Goal: Task Accomplishment & Management: Complete application form

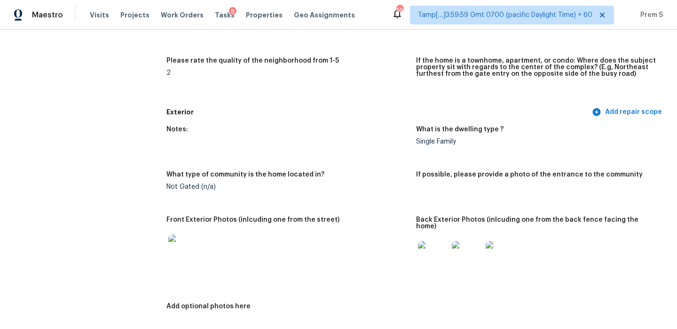
scroll to position [15, 0]
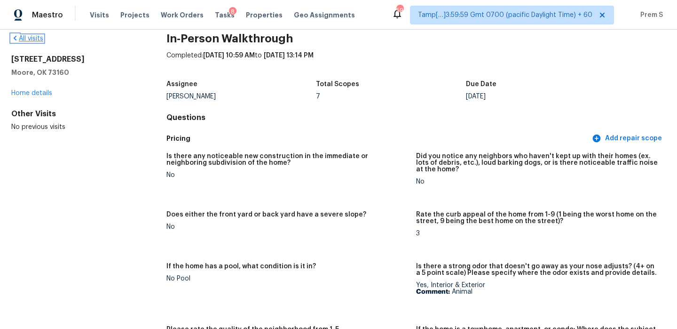
click at [31, 36] on link "All visits" at bounding box center [27, 38] width 32 height 7
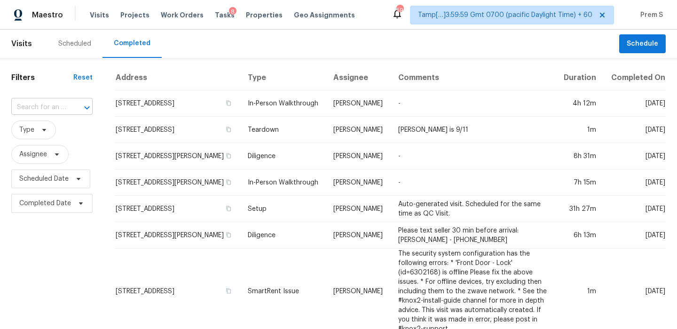
click at [66, 103] on div "​" at bounding box center [51, 107] width 81 height 15
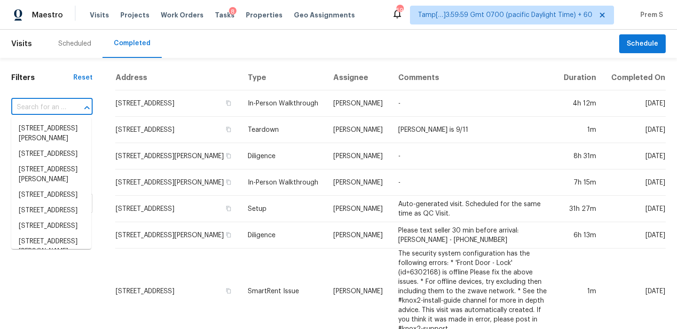
paste input "1813 Wilson Meadow Ct Murfreesboro TN 37127"
type input "1813 Wilson Meadow Ct Murfreesboro TN 37127"
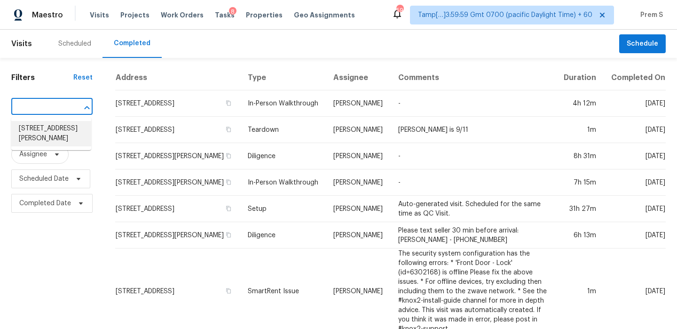
click at [63, 126] on li "1813 Wilson Meadow Ct, Murfreesboro, TN 37127" at bounding box center [51, 133] width 80 height 25
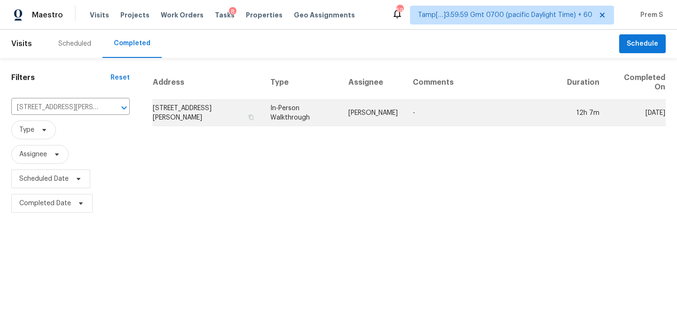
click at [161, 117] on td "1813 Wilson Meadow Ct, Murfreesboro, TN 37127" at bounding box center [207, 113] width 110 height 26
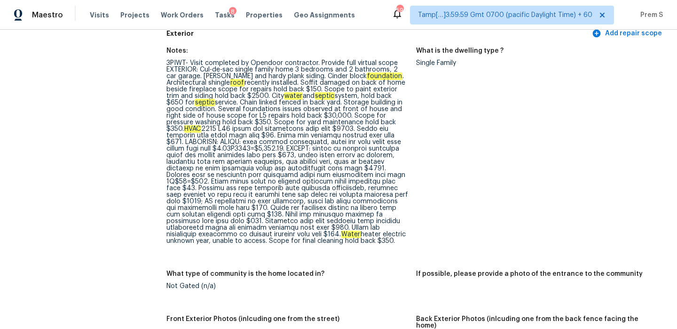
scroll to position [346, 0]
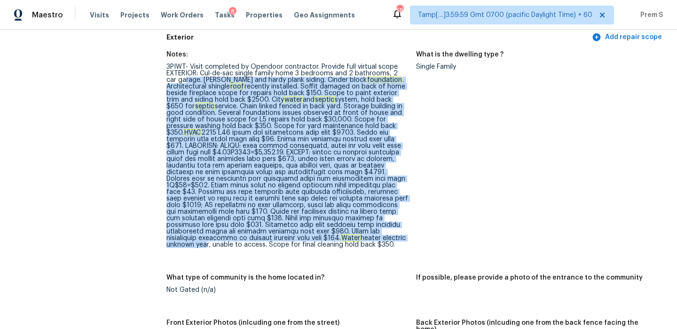
drag, startPoint x: 174, startPoint y: 76, endPoint x: 355, endPoint y: 241, distance: 244.6
click at [355, 241] on div "3PIWT- Visit completed by Opendoor contractor. Provide full virtual scope EXTER…" at bounding box center [287, 155] width 242 height 184
click at [318, 152] on div "3PIWT- Visit completed by Opendoor contractor. Provide full virtual scope EXTER…" at bounding box center [287, 155] width 242 height 184
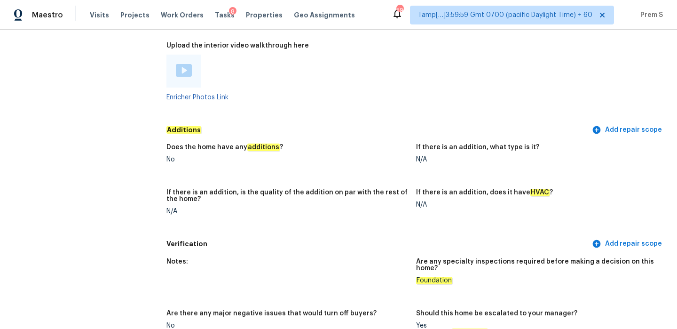
scroll to position [2267, 0]
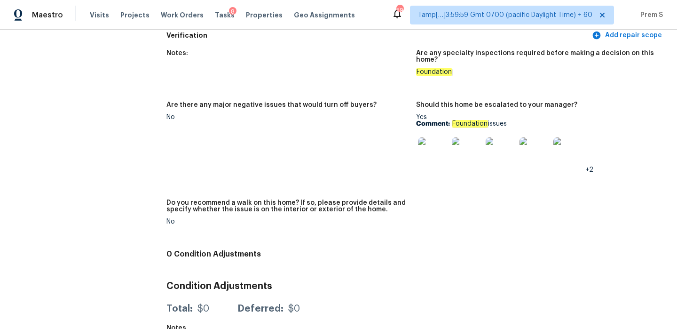
drag, startPoint x: 453, startPoint y: 108, endPoint x: 519, endPoint y: 112, distance: 66.4
click at [519, 120] on p "Comment: Foundation issues" at bounding box center [537, 123] width 242 height 7
copy p "Foundation issues"
click at [444, 144] on img at bounding box center [433, 152] width 30 height 30
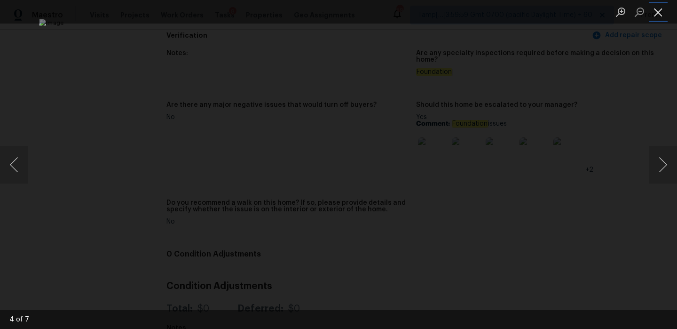
click at [656, 12] on button "Close lightbox" at bounding box center [658, 12] width 19 height 16
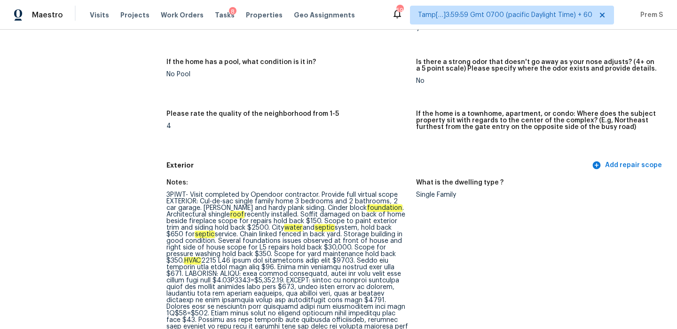
scroll to position [295, 0]
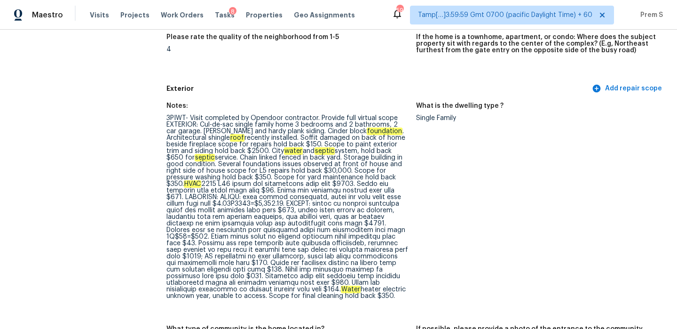
drag, startPoint x: 338, startPoint y: 189, endPoint x: 357, endPoint y: 303, distance: 114.8
click at [357, 303] on figure "Notes: 3PIWT- Visit completed by Opendoor contractor. Provide full virtual scop…" at bounding box center [291, 208] width 250 height 212
click at [233, 219] on div "3PIWT- Visit completed by Opendoor contractor. Provide full virtual scope EXTER…" at bounding box center [287, 207] width 242 height 184
drag, startPoint x: 247, startPoint y: 213, endPoint x: 271, endPoint y: 225, distance: 27.1
click at [271, 225] on div "3PIWT- Visit completed by Opendoor contractor. Provide full virtual scope EXTER…" at bounding box center [287, 207] width 242 height 184
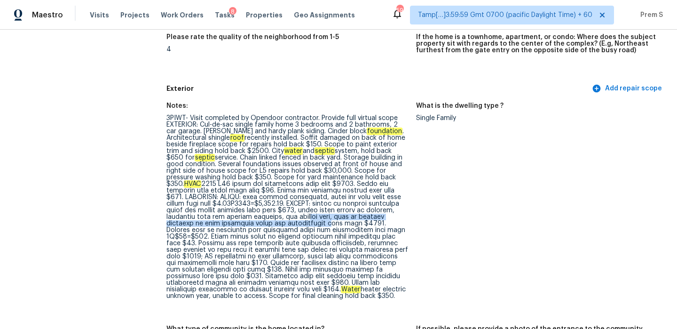
copy div "ndry room, tile in hallway bathroom in aged condition scope for replacements"
click at [268, 248] on div "3PIWT- Visit completed by Opendoor contractor. Provide full virtual scope EXTER…" at bounding box center [287, 207] width 242 height 184
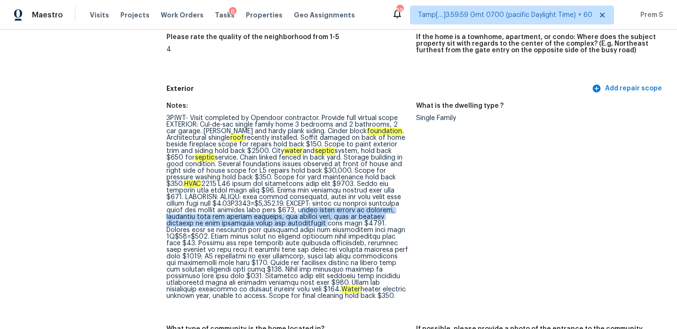
drag, startPoint x: 246, startPoint y: 210, endPoint x: 270, endPoint y: 223, distance: 27.8
click at [270, 223] on div "3PIWT- Visit completed by Opendoor contractor. Provide full virtual scope EXTER…" at bounding box center [287, 207] width 242 height 184
copy div "green vinyl floors in kitchen, breakfast room and primary bathroom, and laundry…"
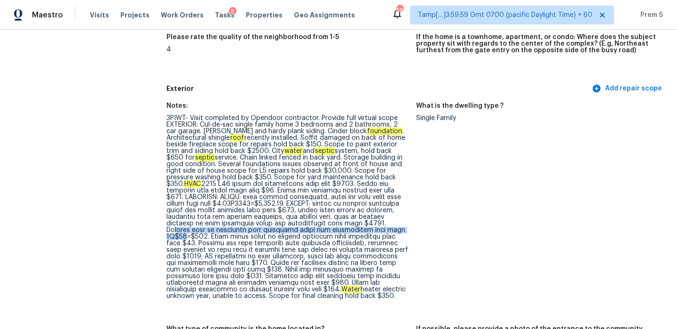
click at [332, 226] on div "3PIWT- Visit completed by Opendoor contractor. Provide full virtual scope EXTER…" at bounding box center [287, 207] width 242 height 184
drag, startPoint x: 327, startPoint y: 223, endPoint x: 364, endPoint y: 223, distance: 37.6
click at [364, 223] on div "3PIWT- Visit completed by Opendoor contractor. Provide full virtual scope EXTER…" at bounding box center [287, 207] width 242 height 184
copy div "Exhaust fans"
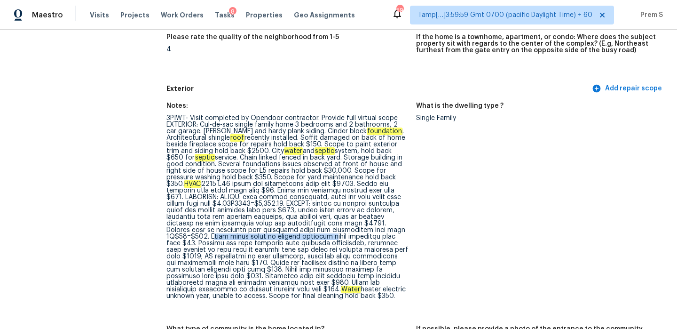
drag, startPoint x: 361, startPoint y: 232, endPoint x: 247, endPoint y: 235, distance: 113.8
click at [247, 235] on div "3PIWT- Visit completed by Opendoor contractor. Provide full virtual scope EXTER…" at bounding box center [287, 207] width 242 height 184
copy div "Flush mount light in primary bathroom"
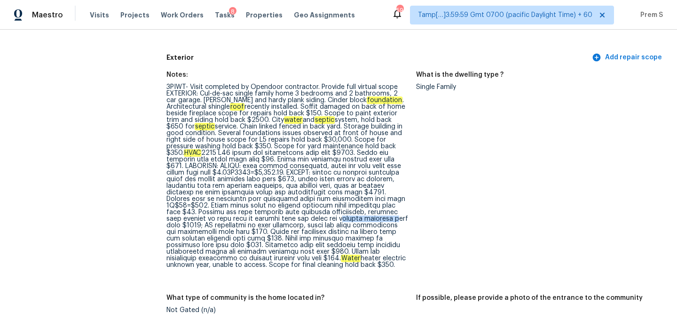
drag, startPoint x: 250, startPoint y: 219, endPoint x: 301, endPoint y: 217, distance: 51.3
click at [301, 218] on div "3PIWT- Visit completed by Opendoor contractor. Provide full virtual scope EXTER…" at bounding box center [287, 176] width 242 height 184
drag, startPoint x: 249, startPoint y: 227, endPoint x: 349, endPoint y: 223, distance: 99.7
click at [349, 223] on div "3PIWT- Visit completed by Opendoor contractor. Provide full virtual scope EXTER…" at bounding box center [287, 176] width 242 height 184
copy div "stove ventilation fan replacement"
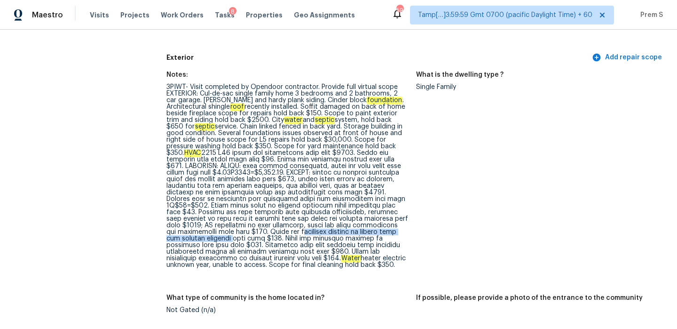
drag, startPoint x: 199, startPoint y: 232, endPoint x: 372, endPoint y: 231, distance: 172.5
click at [372, 231] on div "3PIWT- Visit completed by Opendoor contractor. Provide full virtual scope EXTER…" at bounding box center [287, 176] width 242 height 184
copy div "wallpaper removal in dining room and hallway bathroom"
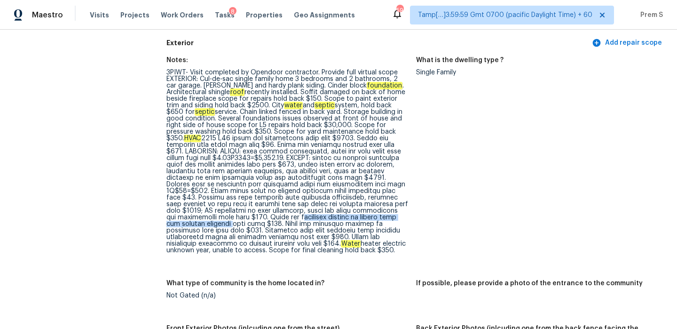
scroll to position [345, 0]
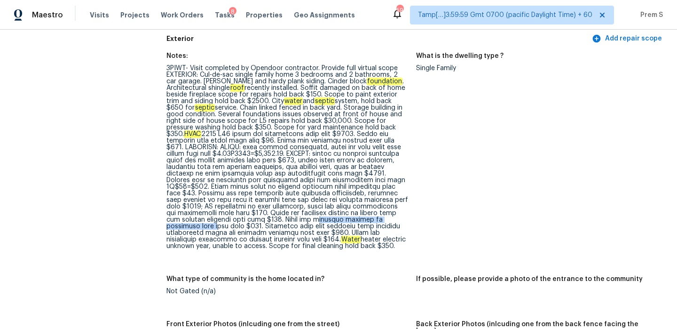
drag, startPoint x: 218, startPoint y: 220, endPoint x: 327, endPoint y: 217, distance: 109.1
click at [327, 217] on div "3PIWT- Visit completed by Opendoor contractor. Provide full virtual scope EXTER…" at bounding box center [287, 157] width 242 height 184
copy div "lighting upgrade at breakfast room"
drag, startPoint x: 166, startPoint y: 228, endPoint x: 295, endPoint y: 222, distance: 128.5
click at [295, 222] on div "3PIWT- Visit completed by Opendoor contractor. Provide full virtual scope EXTER…" at bounding box center [287, 157] width 242 height 184
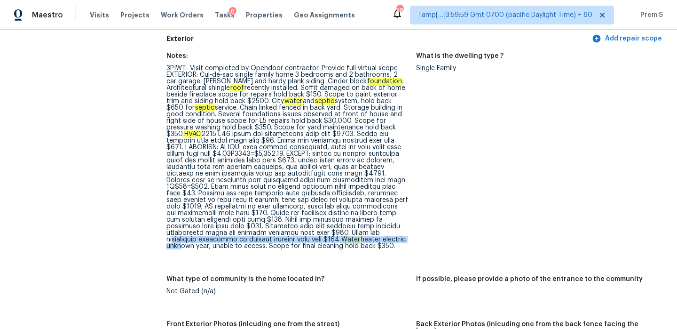
drag, startPoint x: 279, startPoint y: 234, endPoint x: 329, endPoint y: 235, distance: 49.8
click at [329, 235] on div "3PIWT- Visit completed by Opendoor contractor. Provide full virtual scope EXTER…" at bounding box center [287, 157] width 242 height 184
click at [279, 235] on div "3PIWT- Visit completed by Opendoor contractor. Provide full virtual scope EXTER…" at bounding box center [287, 157] width 242 height 184
drag, startPoint x: 279, startPoint y: 235, endPoint x: 345, endPoint y: 232, distance: 66.3
click at [345, 232] on div "3PIWT- Visit completed by Opendoor contractor. Provide full virtual scope EXTER…" at bounding box center [287, 157] width 242 height 184
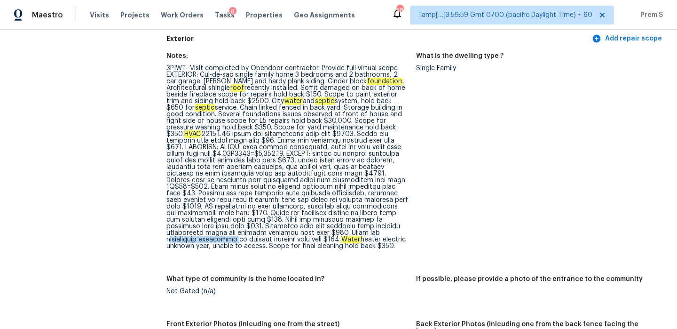
copy div "countertops resurface"
drag, startPoint x: 222, startPoint y: 247, endPoint x: 287, endPoint y: 247, distance: 64.9
click at [287, 247] on div "3PIWT- Visit completed by Opendoor contractor. Provide full virtual scope EXTER…" at bounding box center [287, 157] width 242 height 184
click at [253, 251] on figure "Notes: 3PIWT- Visit completed by Opendoor contractor. Provide full virtual scop…" at bounding box center [291, 159] width 250 height 212
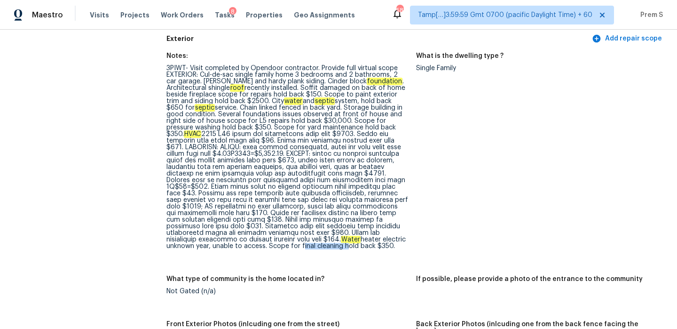
drag, startPoint x: 223, startPoint y: 245, endPoint x: 265, endPoint y: 246, distance: 41.8
click at [265, 247] on div "3PIWT- Visit completed by Opendoor contractor. Provide full virtual scope EXTER…" at bounding box center [287, 157] width 242 height 184
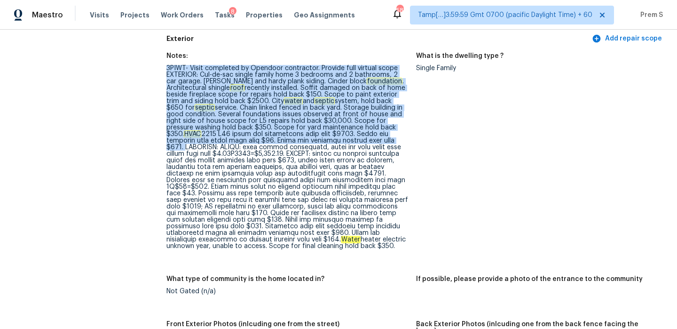
drag, startPoint x: 168, startPoint y: 67, endPoint x: 337, endPoint y: 142, distance: 184.7
click at [337, 142] on div "3PIWT- Visit completed by Opendoor contractor. Provide full virtual scope EXTER…" at bounding box center [287, 157] width 242 height 184
click at [167, 96] on div "3PIWT- Visit completed by Opendoor contractor. Provide full virtual scope EXTER…" at bounding box center [287, 157] width 242 height 184
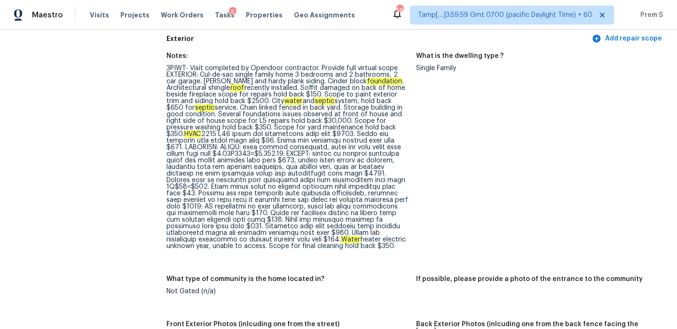
drag, startPoint x: 167, startPoint y: 96, endPoint x: 208, endPoint y: 95, distance: 41.4
click at [208, 95] on div "3PIWT- Visit completed by Opendoor contractor. Provide full virtual scope EXTER…" at bounding box center [287, 157] width 242 height 184
drag, startPoint x: 193, startPoint y: 95, endPoint x: 167, endPoint y: 95, distance: 26.3
click at [167, 95] on div "3PIWT- Visit completed by Opendoor contractor. Provide full virtual scope EXTER…" at bounding box center [287, 157] width 242 height 184
drag, startPoint x: 327, startPoint y: 95, endPoint x: 382, endPoint y: 95, distance: 55.0
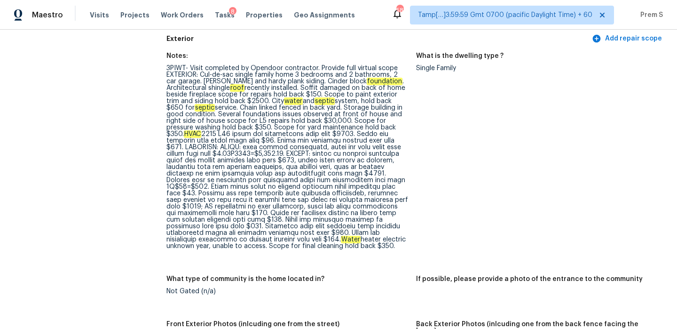
click at [382, 95] on div "3PIWT- Visit completed by Opendoor contractor. Provide full virtual scope EXTER…" at bounding box center [287, 157] width 242 height 184
drag, startPoint x: 329, startPoint y: 96, endPoint x: 344, endPoint y: 92, distance: 15.2
click at [344, 92] on div "3PIWT- Visit completed by Opendoor contractor. Provide full virtual scope EXTER…" at bounding box center [287, 157] width 242 height 184
drag, startPoint x: 347, startPoint y: 94, endPoint x: 186, endPoint y: 100, distance: 161.8
click at [186, 100] on div "3PIWT- Visit completed by Opendoor contractor. Provide full virtual scope EXTER…" at bounding box center [287, 157] width 242 height 184
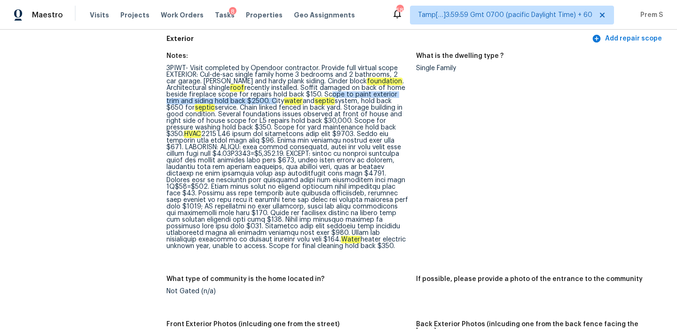
drag, startPoint x: 243, startPoint y: 101, endPoint x: 304, endPoint y: 97, distance: 60.7
click at [304, 97] on div "3PIWT- Visit completed by Opendoor contractor. Provide full virtual scope EXTER…" at bounding box center [287, 157] width 242 height 184
click at [243, 102] on div "3PIWT- Visit completed by Opendoor contractor. Provide full virtual scope EXTER…" at bounding box center [287, 157] width 242 height 184
drag, startPoint x: 243, startPoint y: 102, endPoint x: 336, endPoint y: 100, distance: 92.6
click at [336, 100] on div "3PIWT- Visit completed by Opendoor contractor. Provide full virtual scope EXTER…" at bounding box center [287, 157] width 242 height 184
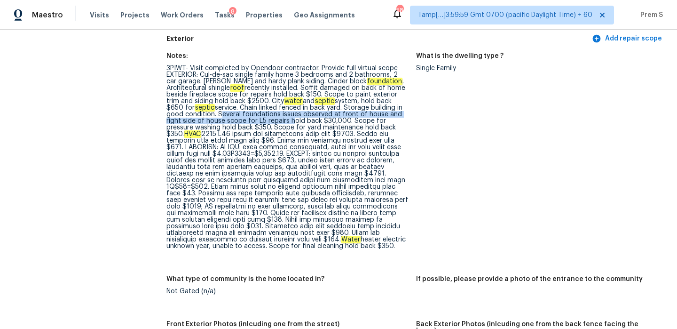
drag, startPoint x: 199, startPoint y: 115, endPoint x: 257, endPoint y: 120, distance: 58.0
click at [257, 120] on div "3PIWT- Visit completed by Opendoor contractor. Provide full virtual scope EXTER…" at bounding box center [287, 157] width 242 height 184
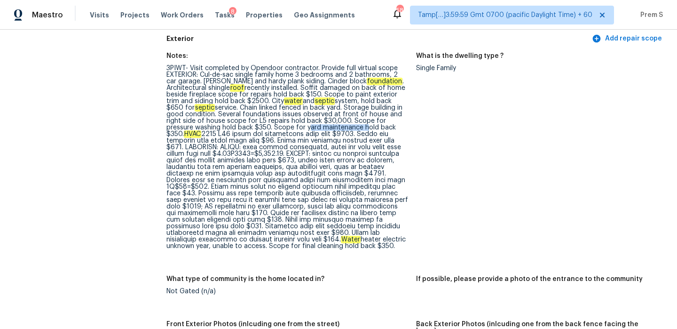
drag, startPoint x: 250, startPoint y: 128, endPoint x: 307, endPoint y: 127, distance: 56.9
click at [307, 127] on div "3PIWT- Visit completed by Opendoor contractor. Provide full virtual scope EXTER…" at bounding box center [287, 157] width 242 height 184
drag, startPoint x: 327, startPoint y: 133, endPoint x: 381, endPoint y: 133, distance: 54.5
click at [381, 133] on div "3PIWT- Visit completed by Opendoor contractor. Provide full virtual scope EXTER…" at bounding box center [287, 157] width 242 height 184
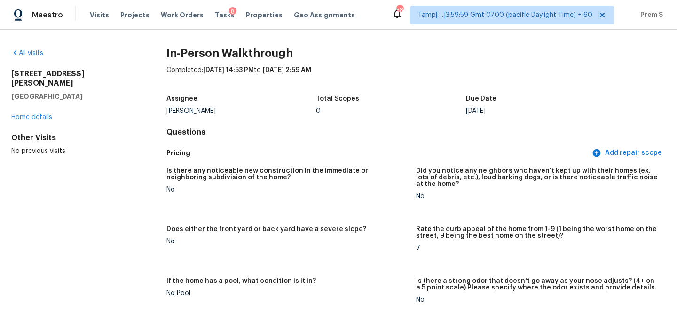
click at [36, 58] on div "All visits 1813 Wilson Meadow Ct Murfreesboro, TN 37127 Home details Other Visi…" at bounding box center [73, 101] width 125 height 107
click at [38, 53] on link "All visits" at bounding box center [27, 53] width 32 height 7
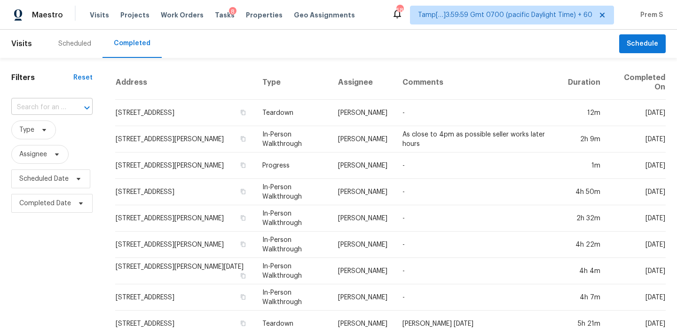
click at [55, 107] on input "text" at bounding box center [38, 107] width 55 height 15
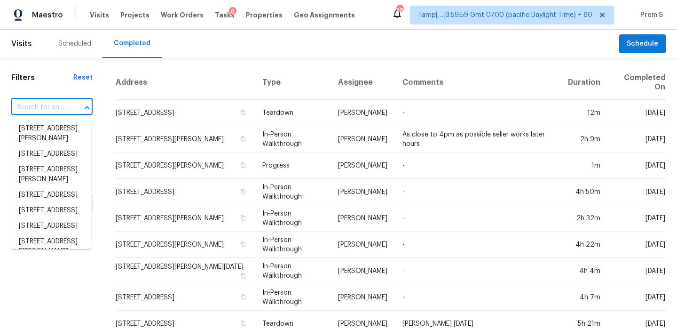
paste input "11638 Palmetto Pine St Riverview FL 33569"
type input "11638 Palmetto Pine St Riverview FL 33569"
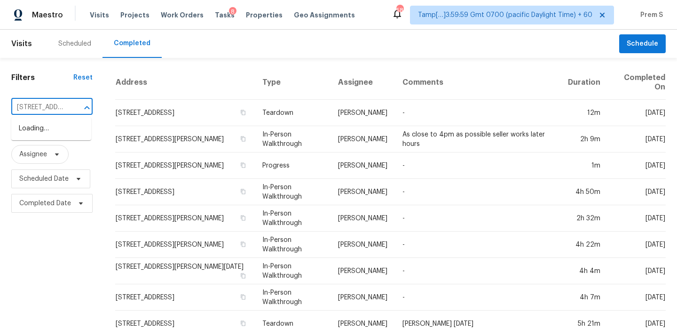
scroll to position [0, 83]
click at [53, 133] on li "11638 Palmetto Pine St, Riverview, FL 33569" at bounding box center [51, 129] width 80 height 16
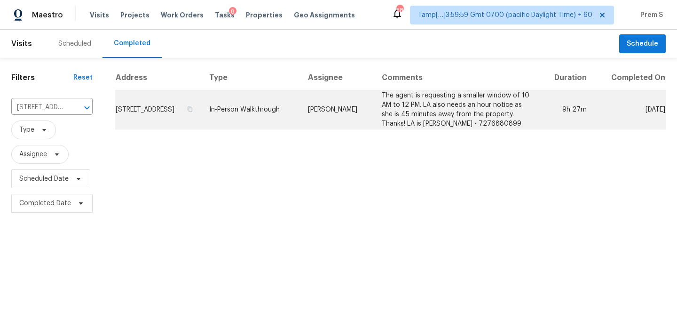
click at [165, 112] on td "11638 Palmetto Pine St, Riverview, FL 33569" at bounding box center [158, 109] width 86 height 39
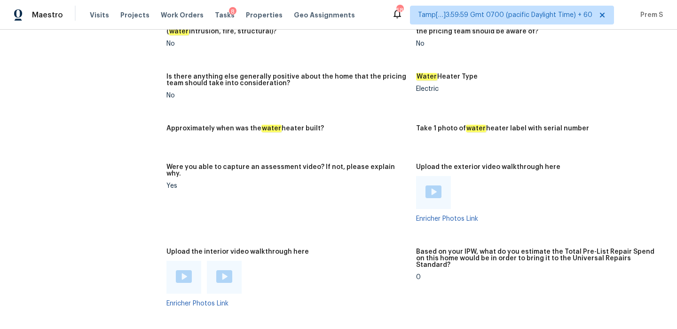
scroll to position [1730, 0]
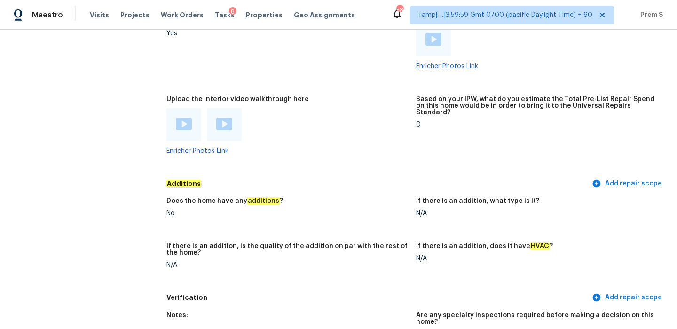
click at [180, 118] on img at bounding box center [184, 124] width 16 height 13
click at [224, 118] on img at bounding box center [224, 124] width 16 height 13
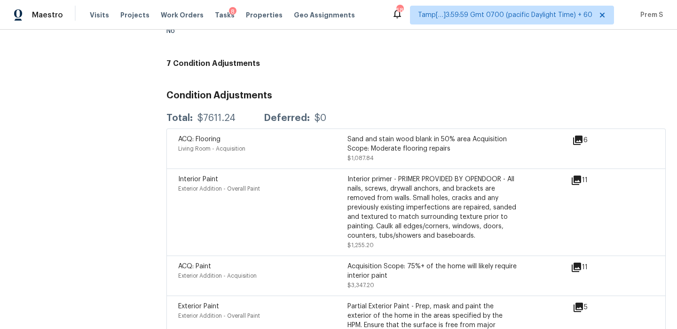
scroll to position [2195, 0]
click at [579, 262] on icon at bounding box center [576, 267] width 11 height 11
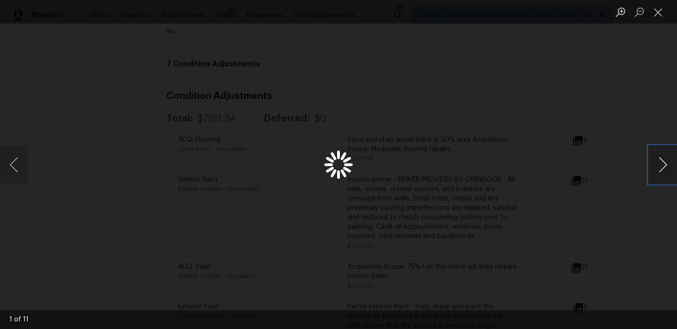
click at [665, 167] on button "Next image" at bounding box center [663, 165] width 28 height 38
click at [652, 8] on button "Close lightbox" at bounding box center [658, 12] width 19 height 16
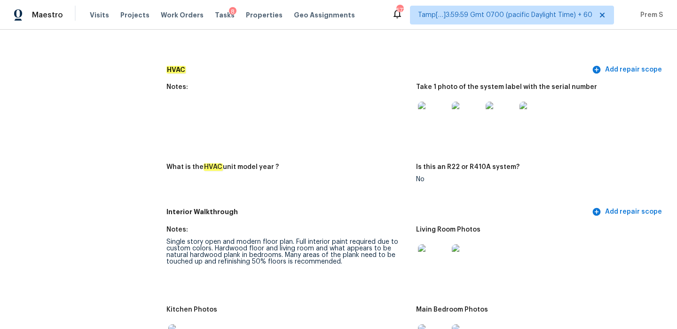
scroll to position [956, 0]
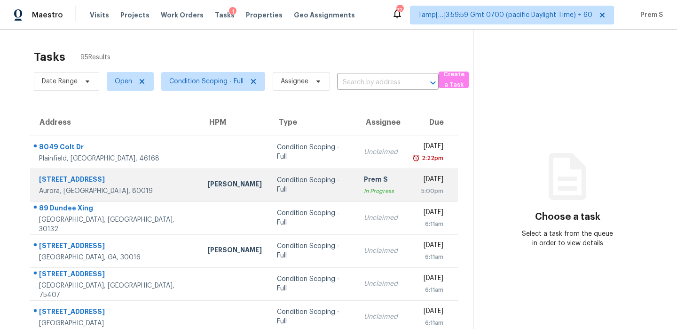
click at [360, 187] on td "Prem S In Progress" at bounding box center [380, 184] width 49 height 33
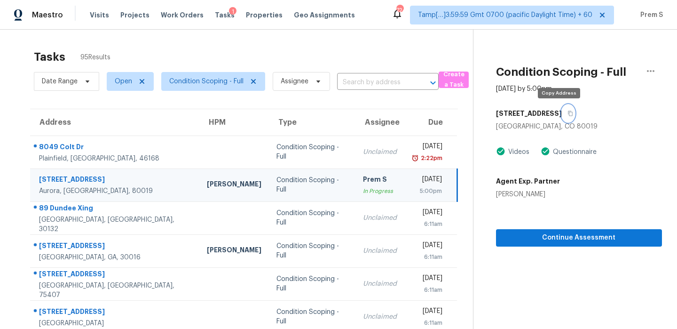
click at [562, 118] on button "button" at bounding box center [568, 113] width 13 height 17
click at [412, 193] on div "5:00pm" at bounding box center [427, 190] width 30 height 9
click at [568, 112] on icon "button" at bounding box center [570, 113] width 5 height 5
click at [645, 73] on icon "button" at bounding box center [650, 70] width 11 height 11
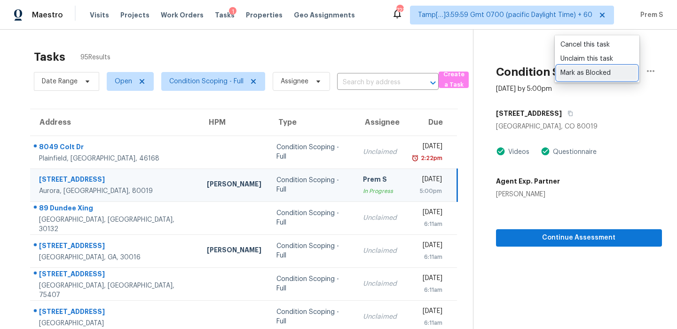
click at [573, 77] on div "Mark as Blocked" at bounding box center [596, 72] width 73 height 9
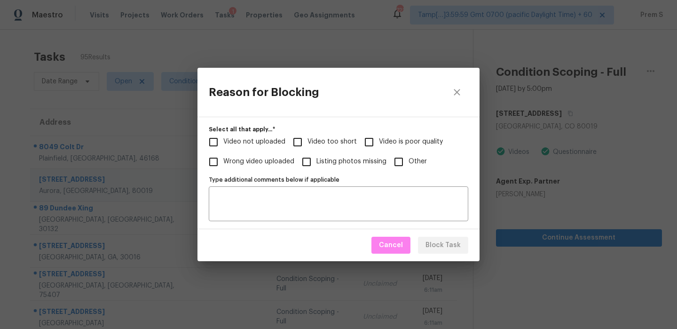
click at [329, 141] on span "Video too short" at bounding box center [331, 142] width 49 height 10
click at [307, 141] on input "Video too short" at bounding box center [298, 142] width 20 height 20
checkbox input "true"
click at [446, 252] on button "Block Task" at bounding box center [443, 244] width 50 height 17
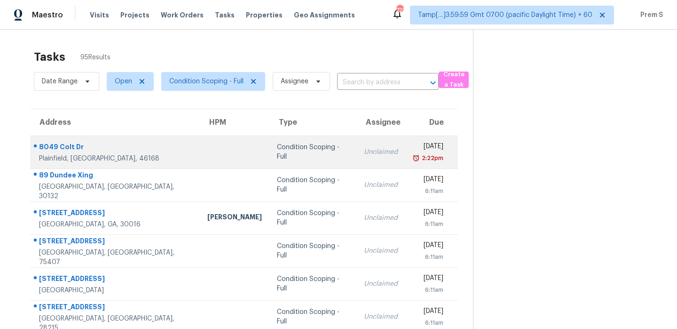
click at [356, 159] on td "Unclaimed" at bounding box center [380, 151] width 49 height 33
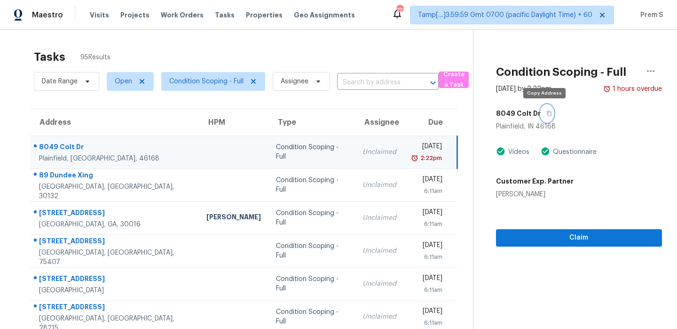
click at [547, 111] on icon "button" at bounding box center [549, 113] width 5 height 5
click at [546, 114] on icon "button" at bounding box center [549, 113] width 6 height 6
click at [570, 126] on div "Plainfield, IN 46168" at bounding box center [579, 126] width 166 height 9
click at [547, 111] on icon "button" at bounding box center [549, 113] width 6 height 6
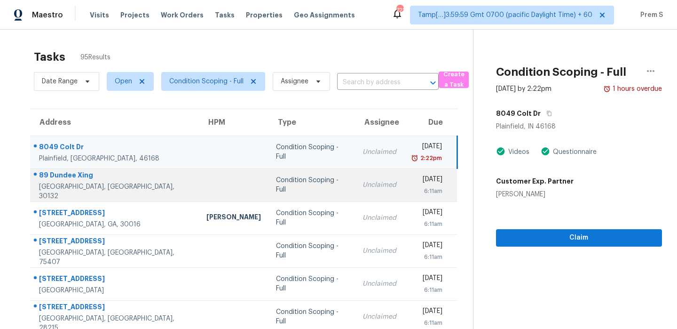
click at [411, 177] on div "Thu, Sep 11th 2025" at bounding box center [426, 180] width 31 height 12
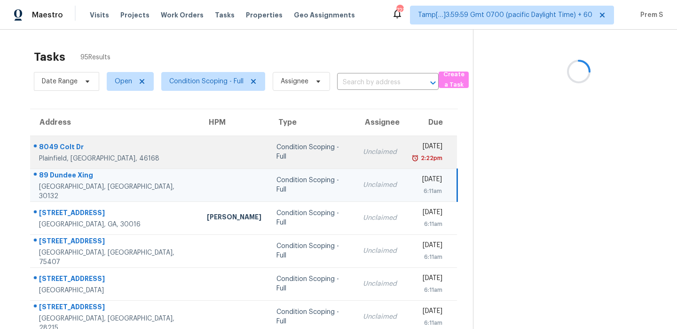
click at [412, 151] on div "Wed, Sep 10th 2025" at bounding box center [427, 147] width 31 height 12
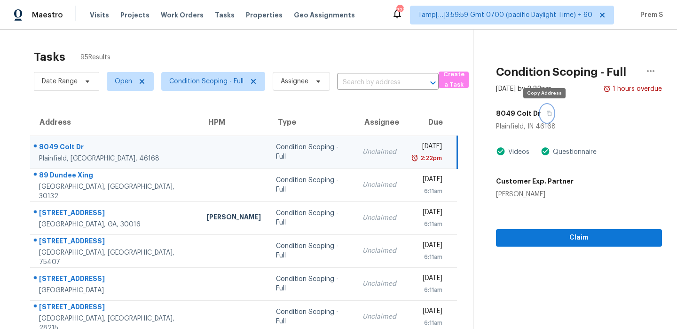
click at [546, 114] on icon "button" at bounding box center [549, 113] width 6 height 6
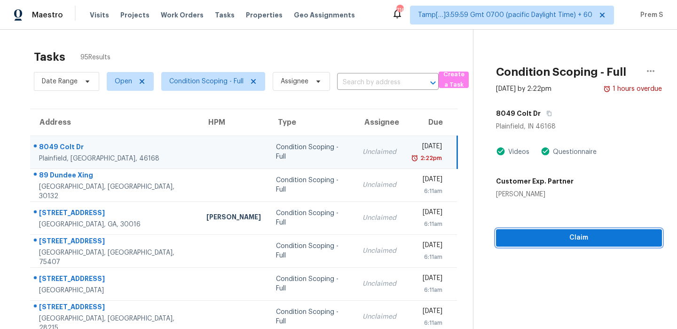
click at [525, 232] on span "Claim" at bounding box center [578, 238] width 151 height 12
click at [557, 241] on span "Start Assessment" at bounding box center [578, 238] width 151 height 12
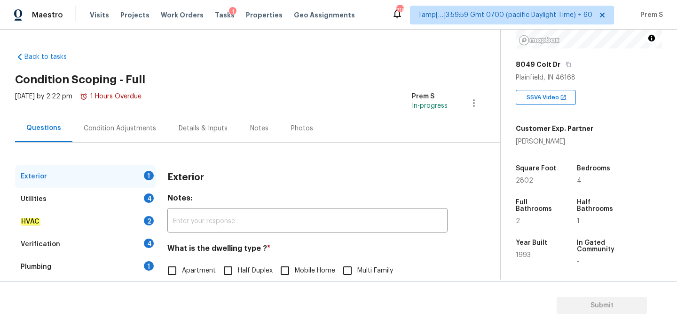
scroll to position [124, 0]
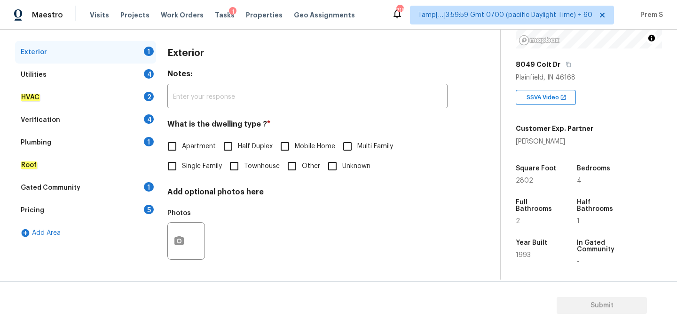
click at [218, 167] on span "Single Family" at bounding box center [202, 166] width 40 height 10
click at [182, 167] on input "Single Family" at bounding box center [172, 166] width 20 height 20
checkbox input "true"
click at [145, 72] on div "4" at bounding box center [149, 73] width 10 height 9
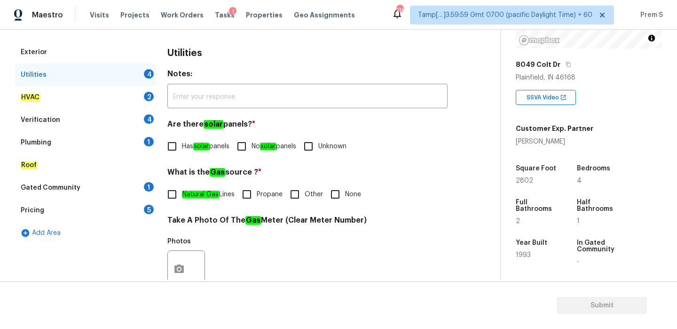
click at [242, 150] on input "No solar panels" at bounding box center [242, 146] width 20 height 20
checkbox input "true"
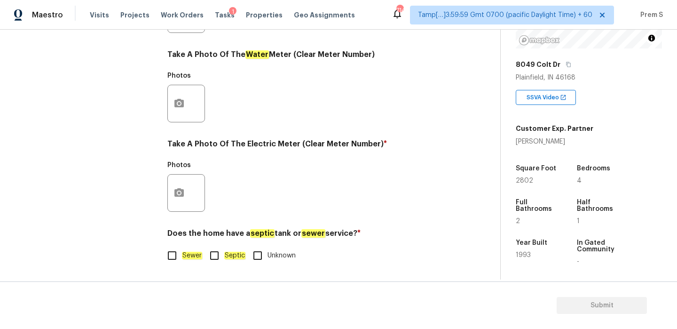
click at [180, 251] on input "Sewer" at bounding box center [172, 255] width 20 height 20
checkbox input "true"
click at [180, 184] on button "button" at bounding box center [179, 192] width 23 height 37
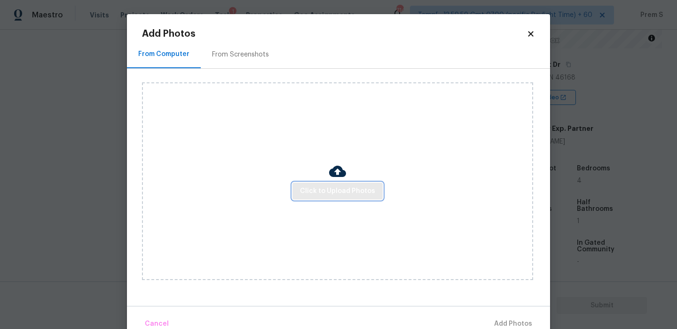
click at [351, 193] on span "Click to Upload Photos" at bounding box center [337, 191] width 75 height 12
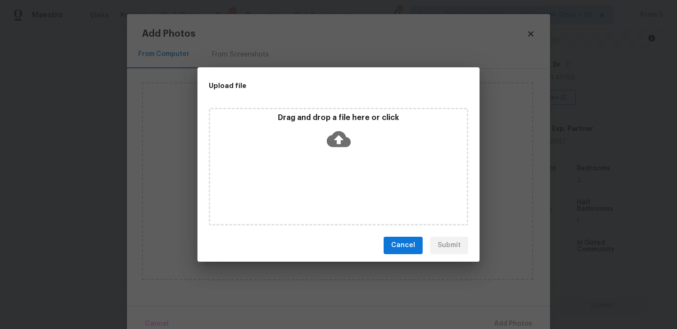
click at [343, 141] on icon at bounding box center [339, 139] width 24 height 16
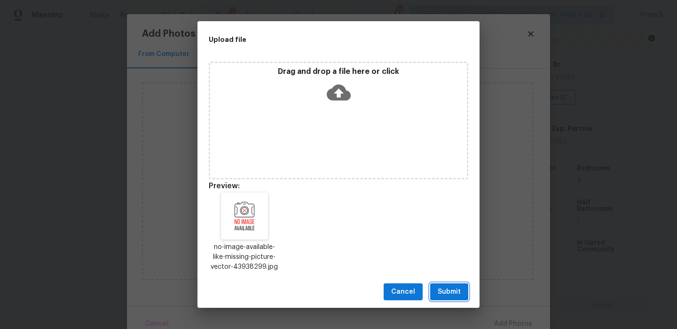
click at [456, 292] on span "Submit" at bounding box center [449, 292] width 23 height 12
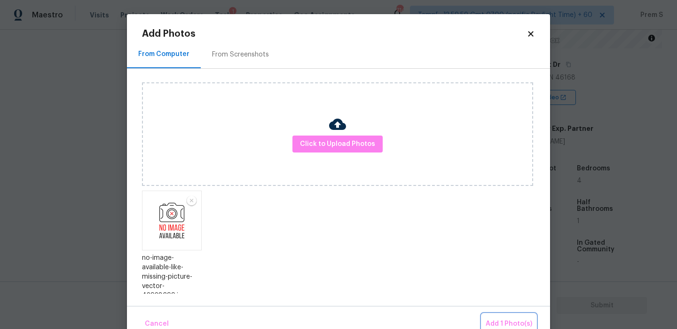
click at [509, 318] on span "Add 1 Photo(s)" at bounding box center [509, 324] width 47 height 12
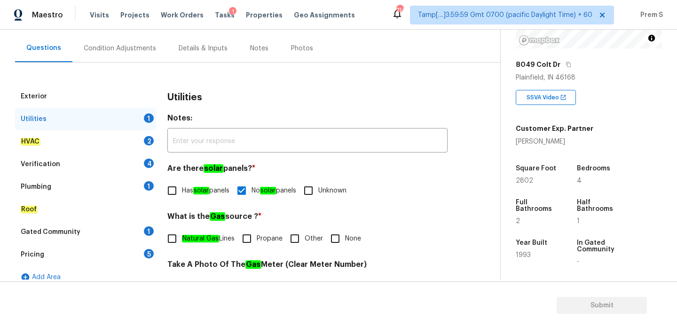
scroll to position [83, 0]
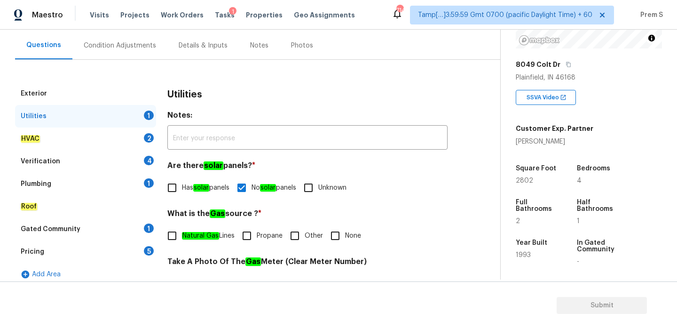
click at [144, 128] on div "HVAC 2" at bounding box center [85, 138] width 141 height 23
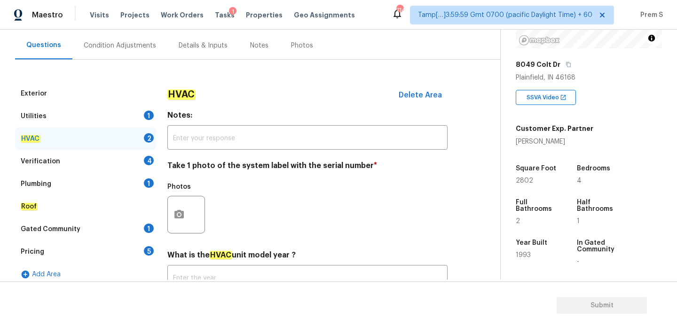
scroll to position [155, 0]
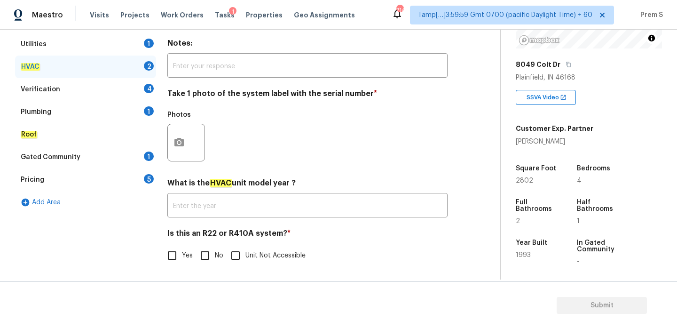
click at [204, 251] on input "No" at bounding box center [205, 255] width 20 height 20
checkbox input "true"
click at [176, 146] on icon "button" at bounding box center [178, 142] width 11 height 11
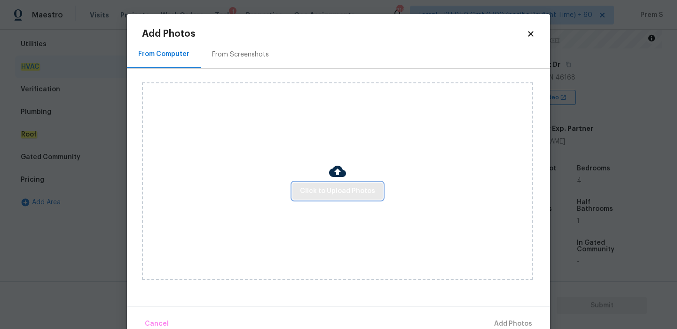
click at [359, 196] on span "Click to Upload Photos" at bounding box center [337, 191] width 75 height 12
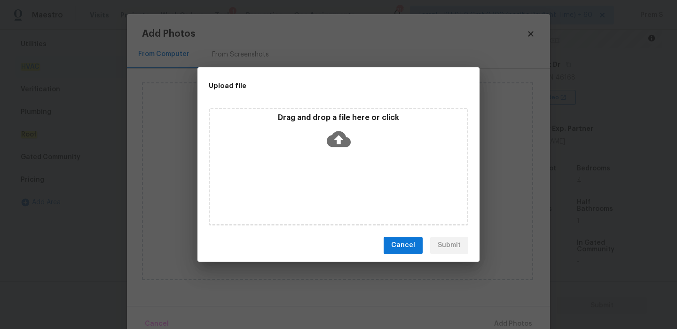
click at [336, 139] on icon at bounding box center [339, 139] width 24 height 24
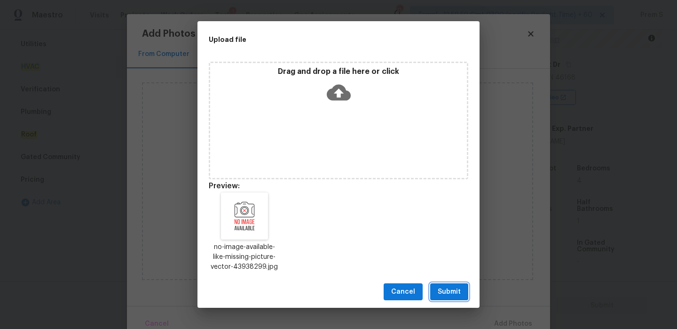
click at [453, 289] on span "Submit" at bounding box center [449, 292] width 23 height 12
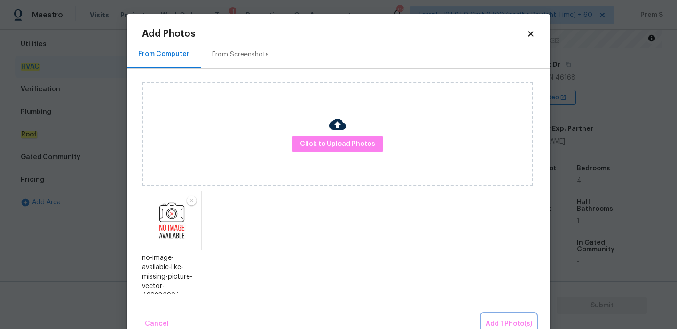
click at [506, 317] on button "Add 1 Photo(s)" at bounding box center [509, 324] width 54 height 20
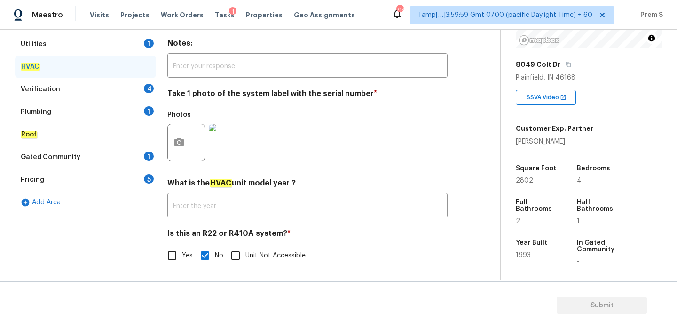
click at [150, 92] on div "4" at bounding box center [149, 88] width 10 height 9
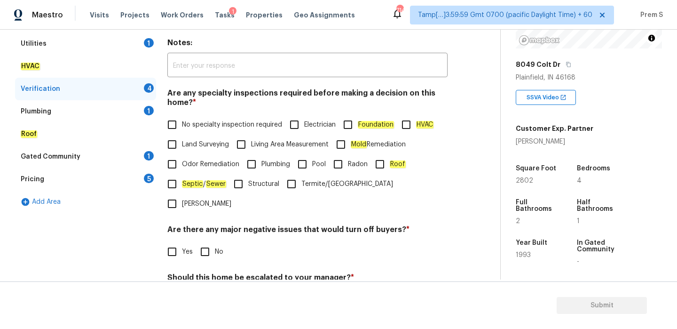
click at [196, 124] on span "No specialty inspection required" at bounding box center [232, 125] width 100 height 10
click at [182, 124] on input "No specialty inspection required" at bounding box center [172, 125] width 20 height 20
checkbox input "true"
click at [215, 247] on span "No" at bounding box center [219, 252] width 8 height 10
click at [215, 242] on input "No" at bounding box center [205, 252] width 20 height 20
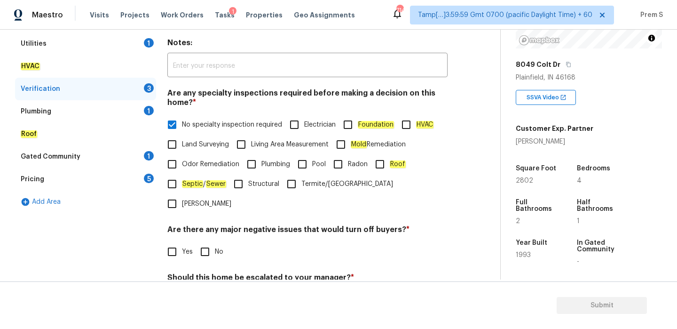
checkbox input "true"
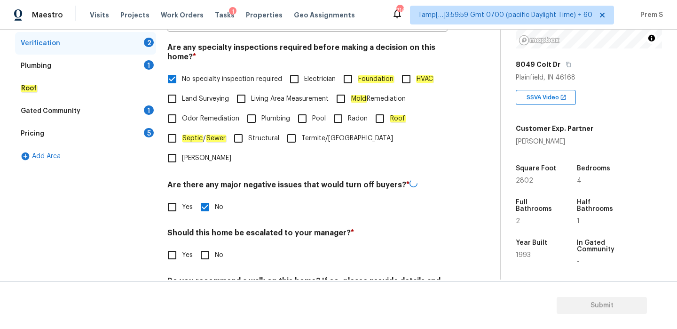
scroll to position [229, 0]
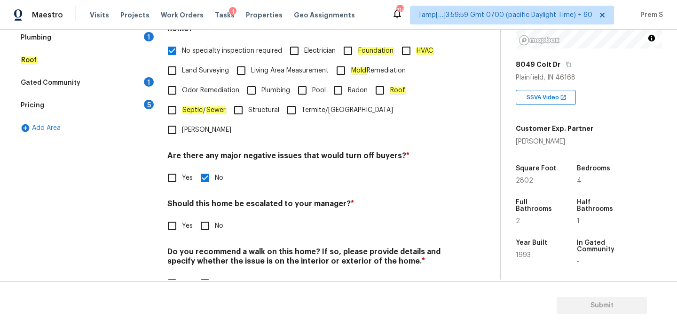
click at [207, 216] on input "No" at bounding box center [205, 226] width 20 height 20
checkbox input "true"
click at [213, 274] on input "No" at bounding box center [205, 284] width 20 height 20
checkbox input "true"
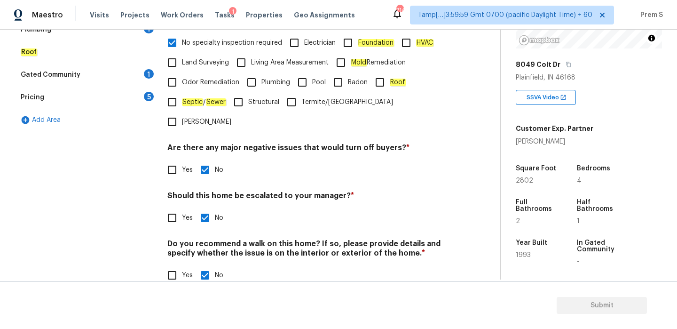
scroll to position [174, 0]
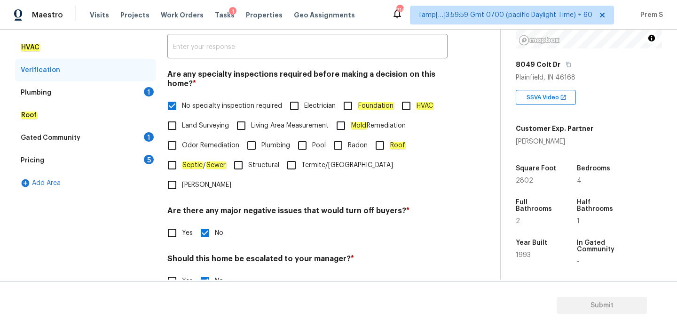
click at [150, 96] on div "Plumbing 1" at bounding box center [85, 92] width 141 height 23
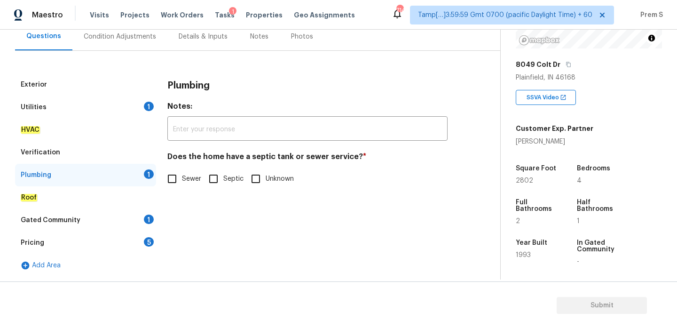
scroll to position [92, 0]
click at [175, 181] on input "Sewer" at bounding box center [172, 179] width 20 height 20
checkbox input "true"
click at [148, 215] on div "1" at bounding box center [149, 218] width 10 height 9
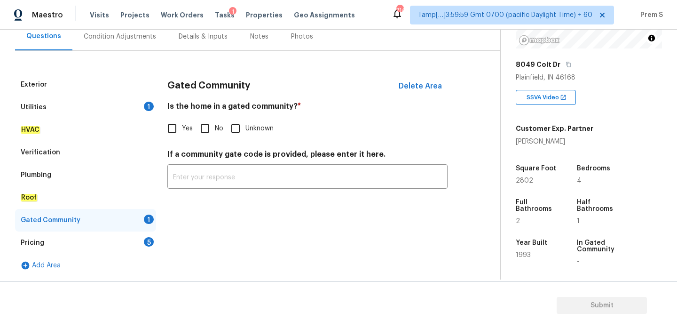
click at [206, 132] on input "No" at bounding box center [205, 128] width 20 height 20
checkbox input "true"
click at [145, 241] on div "5" at bounding box center [149, 241] width 10 height 9
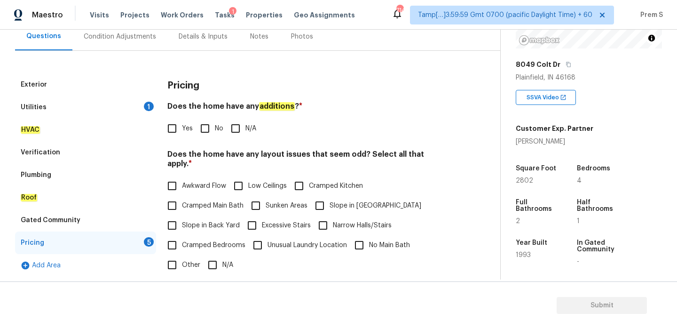
click at [204, 129] on input "No" at bounding box center [205, 128] width 20 height 20
checkbox input "true"
click at [216, 258] on input "N/A" at bounding box center [213, 265] width 20 height 20
checkbox input "true"
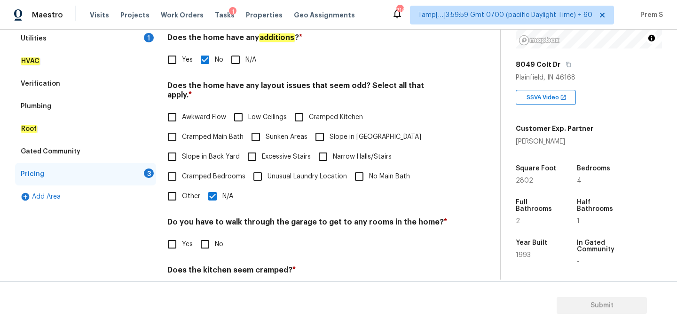
scroll to position [217, 0]
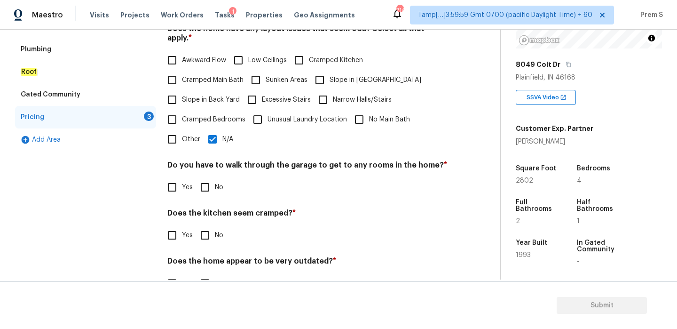
click at [211, 184] on input "No" at bounding box center [205, 187] width 20 height 20
checkbox input "true"
click at [208, 229] on input "No" at bounding box center [205, 235] width 20 height 20
checkbox input "true"
click at [208, 274] on input "No" at bounding box center [205, 284] width 20 height 20
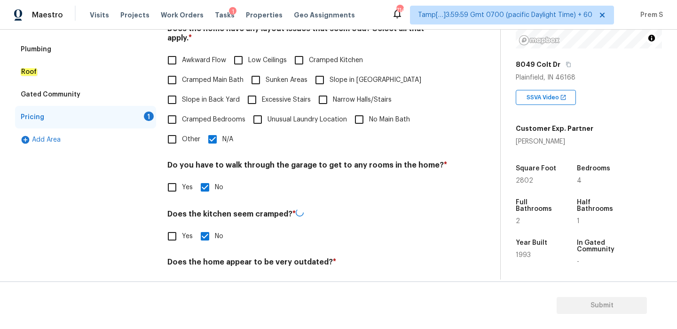
checkbox input "true"
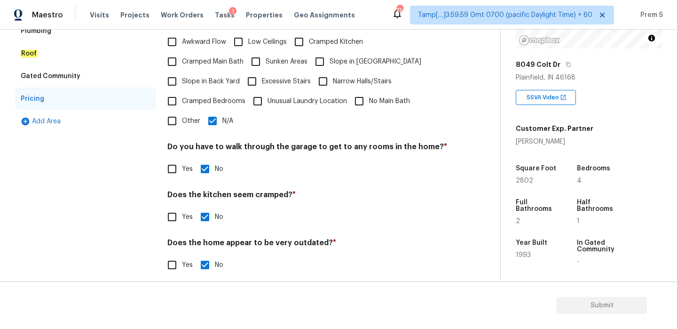
scroll to position [86, 0]
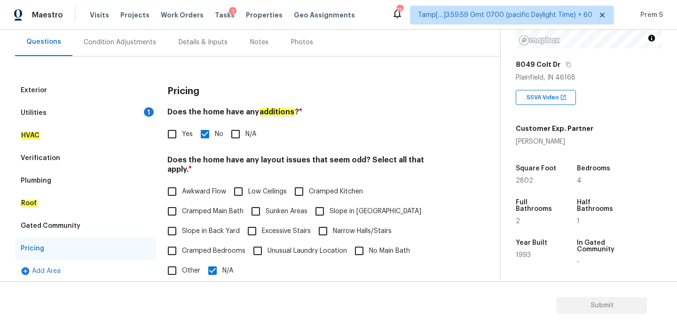
click at [128, 111] on div "Utilities 1" at bounding box center [85, 113] width 141 height 23
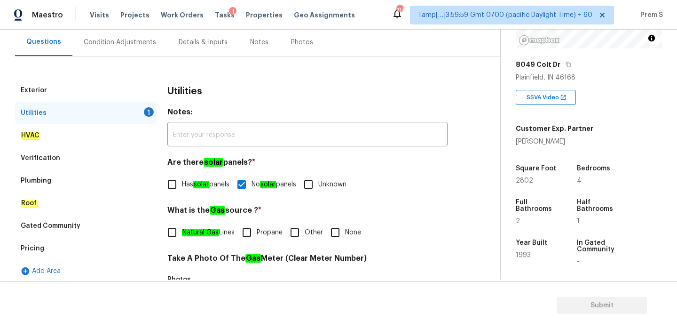
click at [137, 44] on div "Condition Adjustments" at bounding box center [120, 42] width 72 height 9
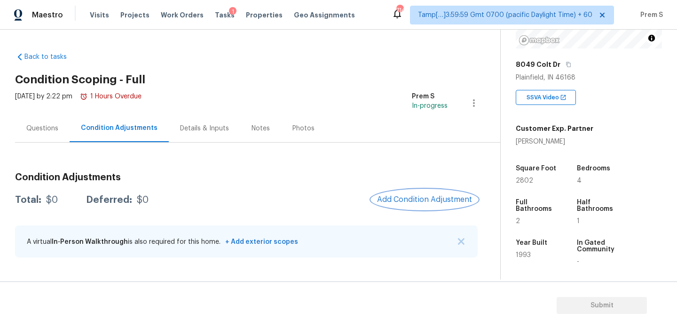
click at [423, 196] on span "Add Condition Adjustment" at bounding box center [424, 199] width 95 height 8
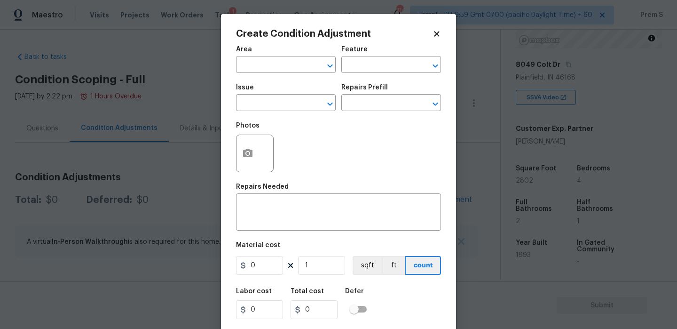
click at [284, 54] on div "Area" at bounding box center [286, 52] width 100 height 12
click at [281, 69] on input "text" at bounding box center [272, 65] width 73 height 15
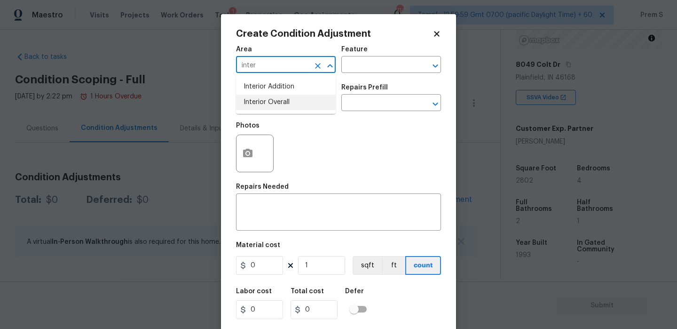
click at [271, 107] on li "Interior Overall" at bounding box center [286, 102] width 100 height 16
type input "Interior Overall"
click at [271, 107] on input "text" at bounding box center [272, 103] width 73 height 15
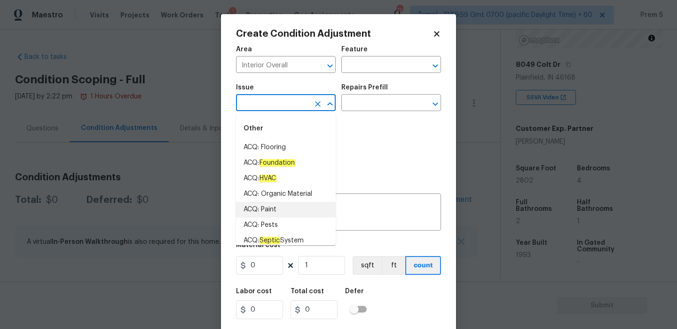
click at [294, 212] on li "ACQ: Paint" at bounding box center [286, 210] width 100 height 16
type input "ACQ: Paint"
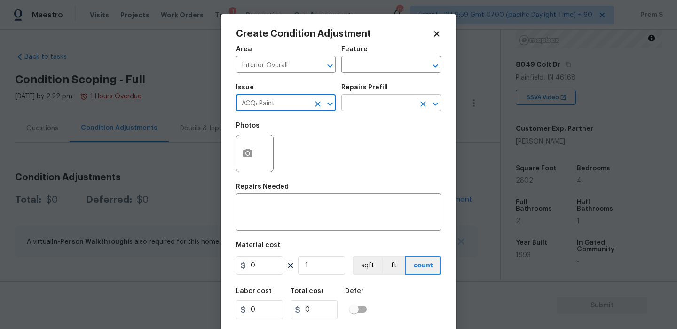
click at [371, 106] on input "text" at bounding box center [377, 103] width 73 height 15
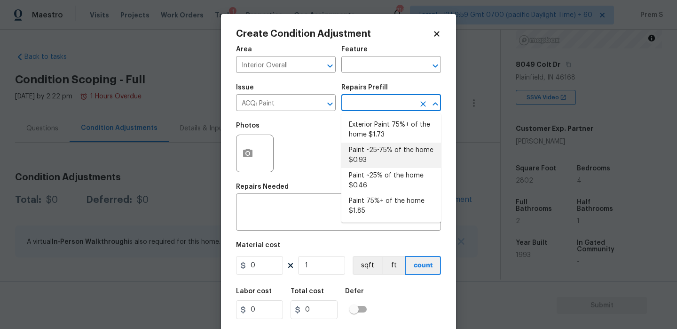
click at [378, 152] on li "Paint ~25-75% of the home $0.93" at bounding box center [391, 154] width 100 height 25
type input "Acquisition"
type textarea "Acquisition Scope: ~25 - 75% of the home needs interior paint"
type input "0.93"
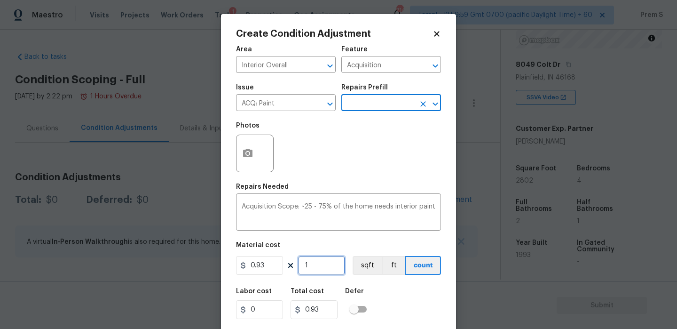
click at [314, 268] on input "1" at bounding box center [321, 265] width 47 height 19
type input "12"
type input "11.16"
type input "128"
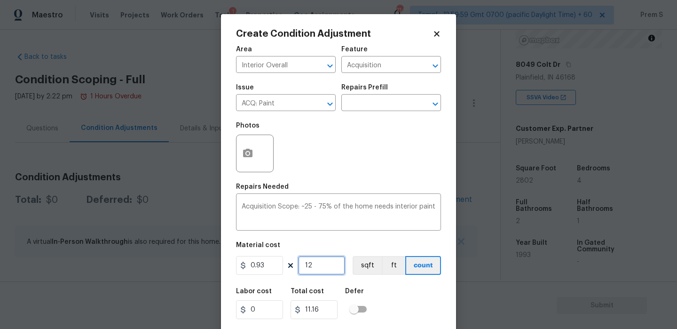
type input "119.04"
type input "12"
type input "11.16"
type input "1"
type input "0.93"
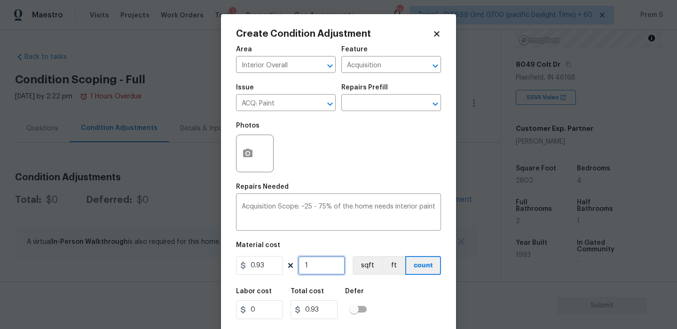
type input "0"
type input "2"
type input "1.86"
type input "28"
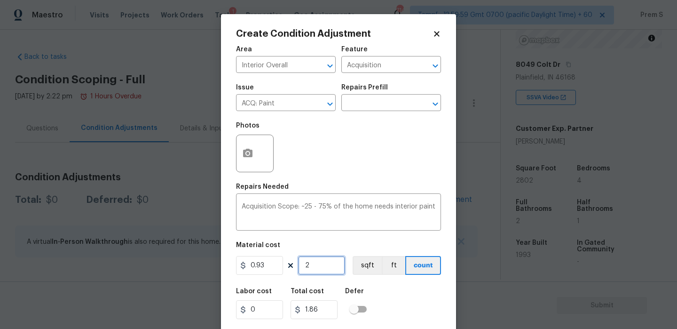
type input "26.04"
type input "280"
type input "260.4"
type input "2802"
type input "2605.86"
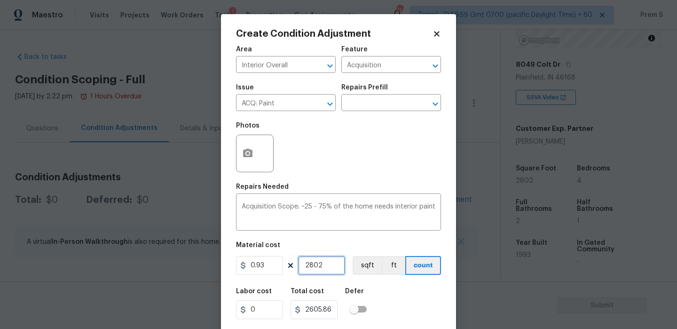
type input "2802"
click at [252, 163] on button "button" at bounding box center [247, 153] width 23 height 37
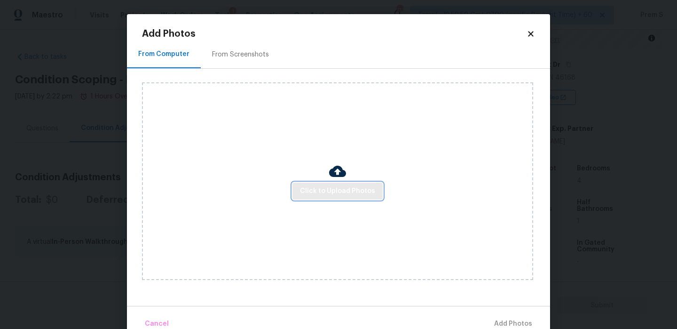
click at [339, 198] on button "Click to Upload Photos" at bounding box center [337, 190] width 90 height 17
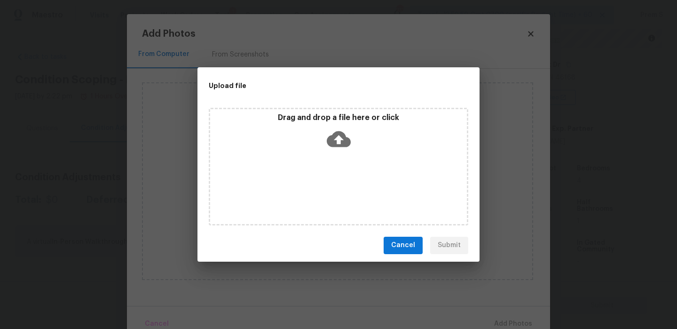
click at [338, 138] on icon at bounding box center [339, 139] width 24 height 24
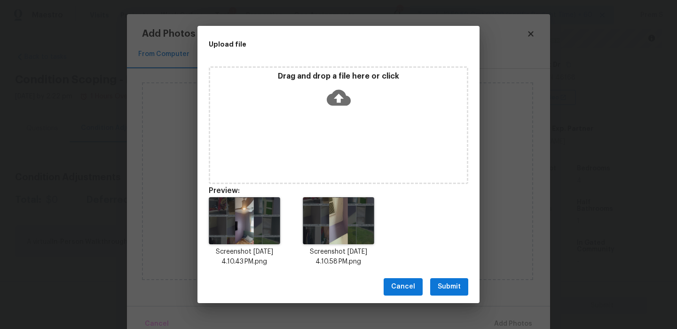
click at [448, 294] on button "Submit" at bounding box center [449, 286] width 38 height 17
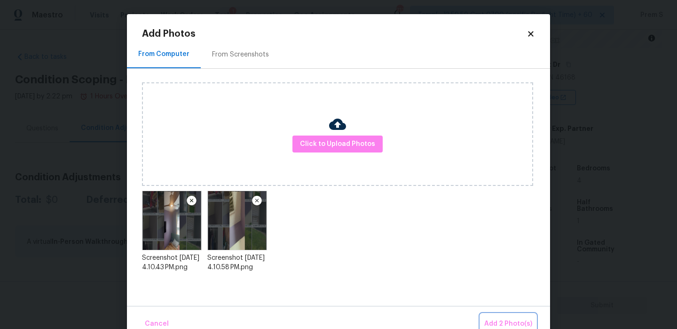
click at [485, 319] on button "Add 2 Photo(s)" at bounding box center [507, 324] width 55 height 20
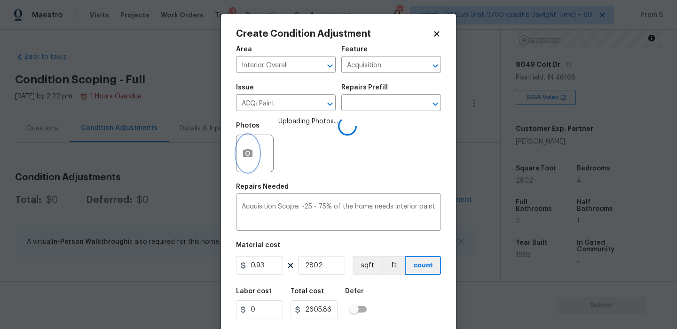
scroll to position [23, 0]
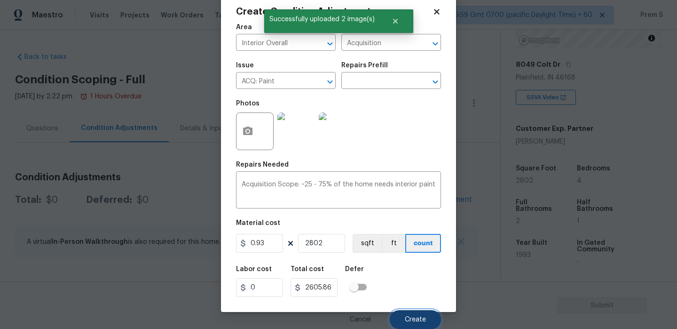
click at [407, 319] on span "Create" at bounding box center [415, 319] width 21 height 7
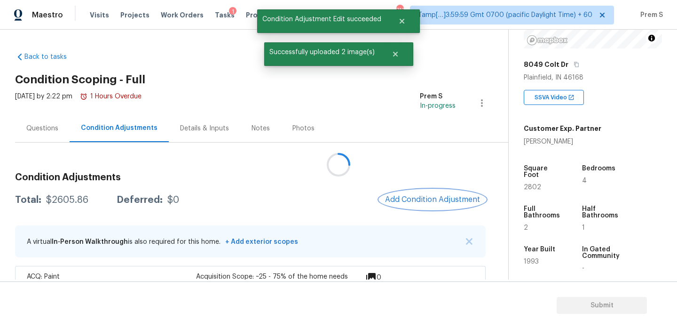
scroll to position [0, 0]
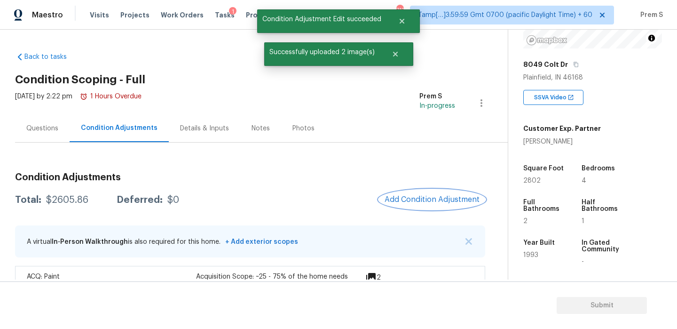
click at [414, 200] on span "Add Condition Adjustment" at bounding box center [431, 199] width 95 height 8
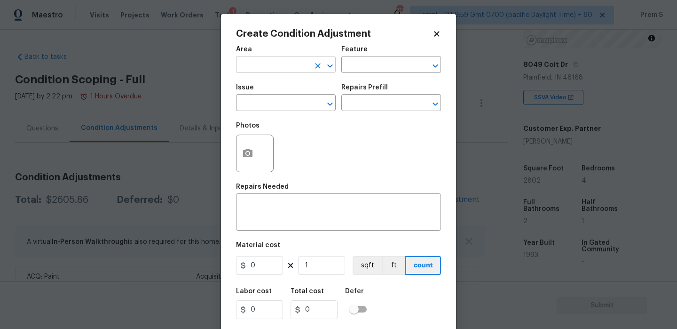
click at [286, 63] on input "text" at bounding box center [272, 65] width 73 height 15
click at [289, 109] on li "Interior Overall" at bounding box center [286, 102] width 100 height 16
type input "Interior Overall"
click at [289, 109] on input "text" at bounding box center [272, 103] width 73 height 15
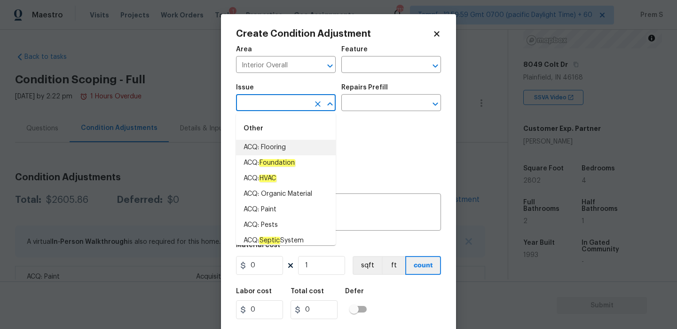
click at [273, 143] on li "ACQ: Flooring" at bounding box center [286, 148] width 100 height 16
type input "ACQ: Flooring"
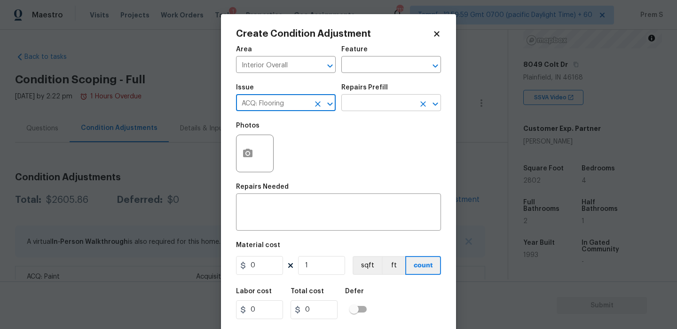
click at [379, 100] on input "text" at bounding box center [377, 103] width 73 height 15
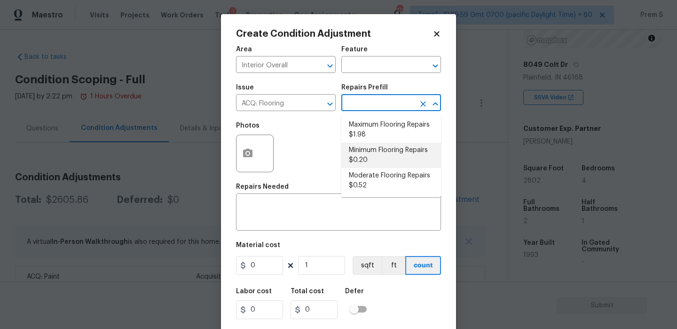
click at [368, 155] on li "Minimum Flooring Repairs $0.20" at bounding box center [391, 154] width 100 height 25
type input "Acquisition"
type textarea "Acquisition Scope: Minimum flooring repairs"
type input "0.2"
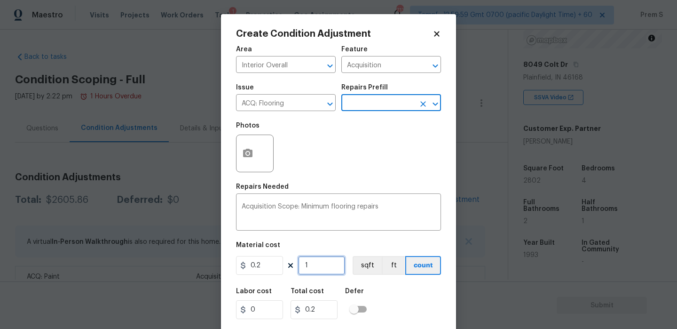
click at [329, 267] on input "1" at bounding box center [321, 265] width 47 height 19
type input "2"
type input "0.4"
type input "28"
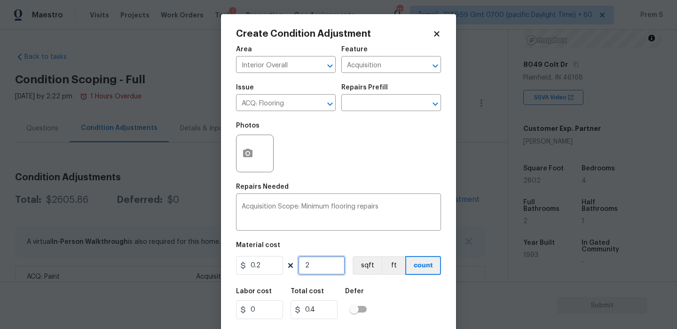
type input "5.6"
type input "280"
type input "56"
type input "2802"
type input "560.4"
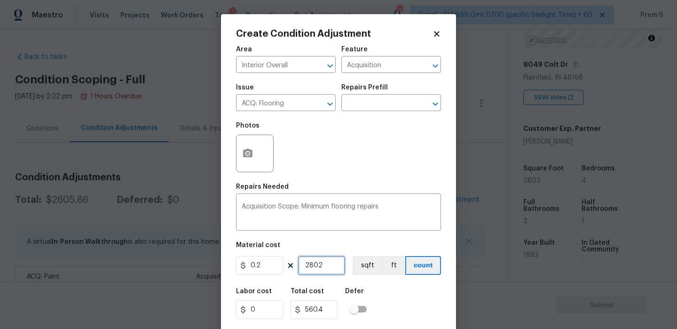
type input "2802"
click at [415, 308] on div "Labor cost 0 Total cost 560.4 Defer" at bounding box center [338, 303] width 205 height 42
click at [273, 264] on input "0.2" at bounding box center [259, 265] width 47 height 19
type input "400"
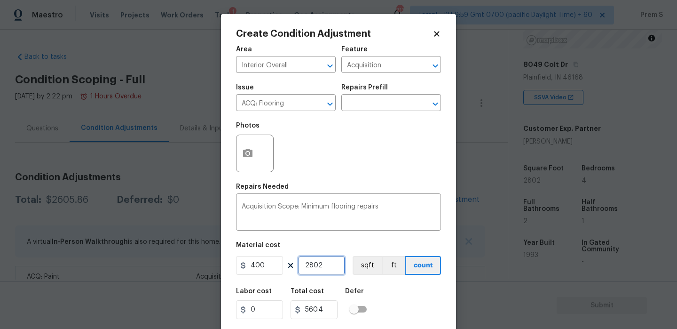
type input "1120800"
click at [323, 268] on input "2802" at bounding box center [321, 265] width 47 height 19
type input "1"
type input "400"
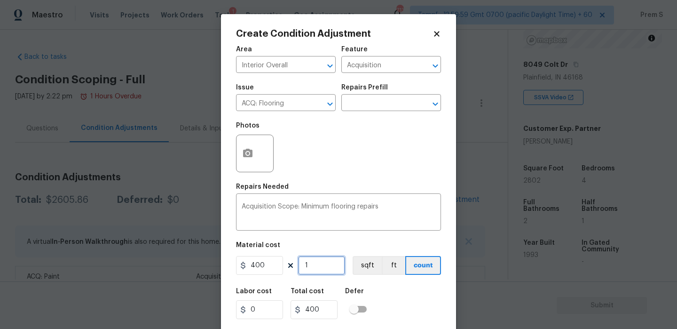
type input "1"
click at [394, 306] on div "Labor cost 0 Total cost 400 Defer" at bounding box center [338, 303] width 205 height 42
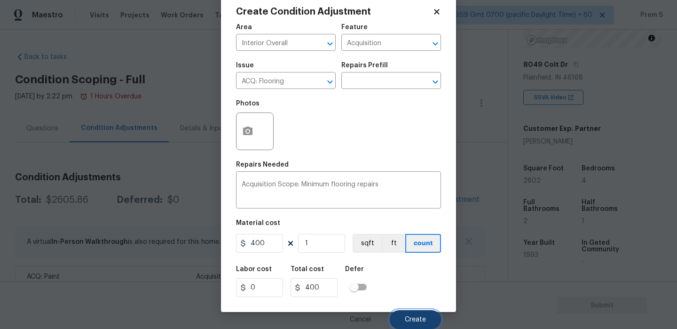
click at [407, 318] on span "Create" at bounding box center [415, 319] width 21 height 7
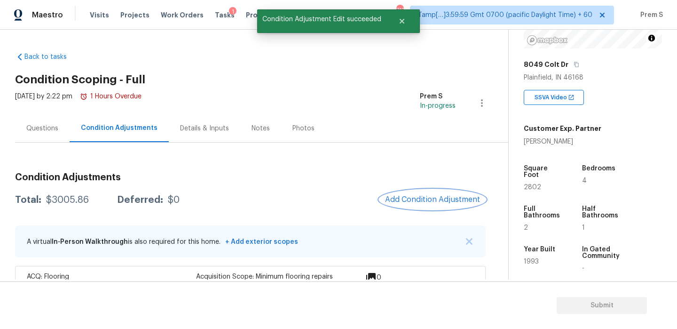
scroll to position [64, 0]
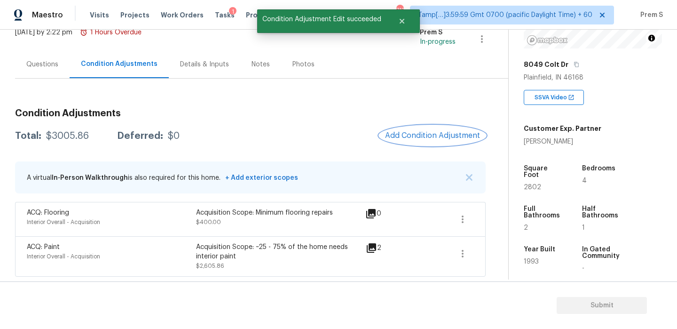
click at [430, 138] on span "Add Condition Adjustment" at bounding box center [432, 135] width 95 height 8
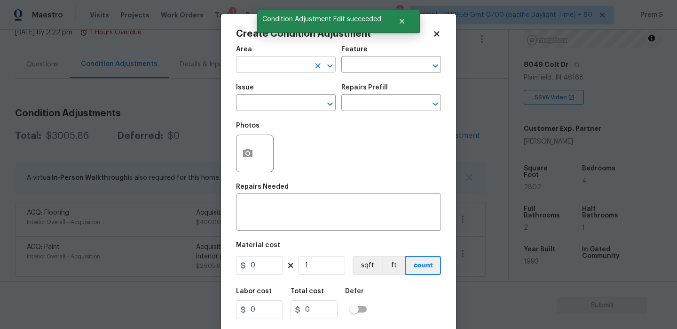
click at [282, 69] on input "text" at bounding box center [272, 65] width 73 height 15
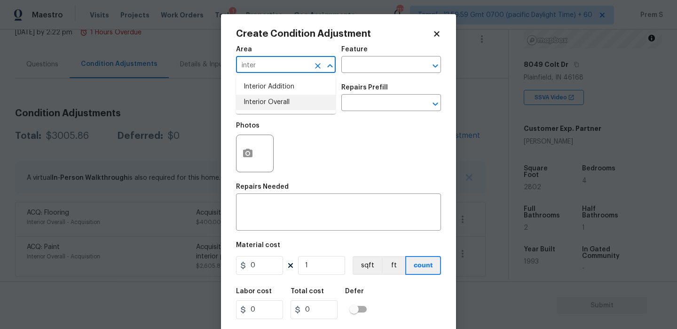
click at [292, 106] on li "Interior Overall" at bounding box center [286, 102] width 100 height 16
type input "Interior Overall"
click at [292, 106] on input "text" at bounding box center [272, 103] width 73 height 15
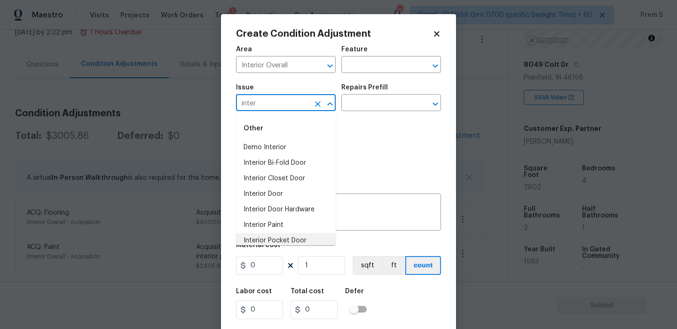
click at [274, 237] on li "Interior Pocket Door" at bounding box center [286, 241] width 100 height 16
type input "Interior Pocket Door"
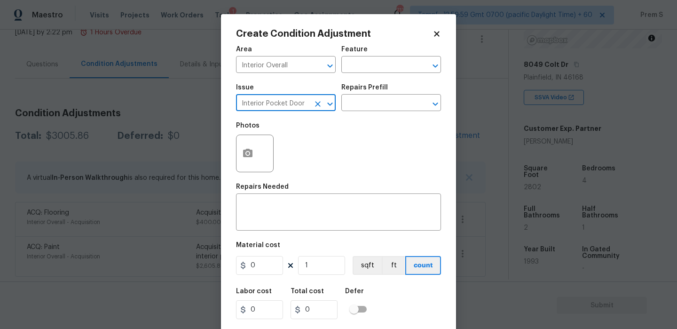
click at [322, 107] on icon "Clear" at bounding box center [317, 103] width 9 height 9
click at [288, 101] on input "text" at bounding box center [272, 103] width 73 height 15
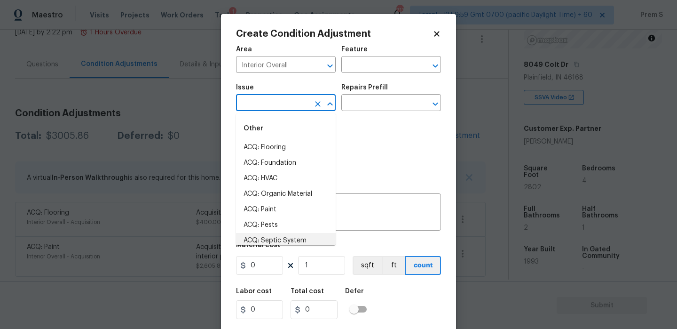
scroll to position [0, 0]
click at [293, 226] on li "Interior Paint" at bounding box center [286, 225] width 100 height 16
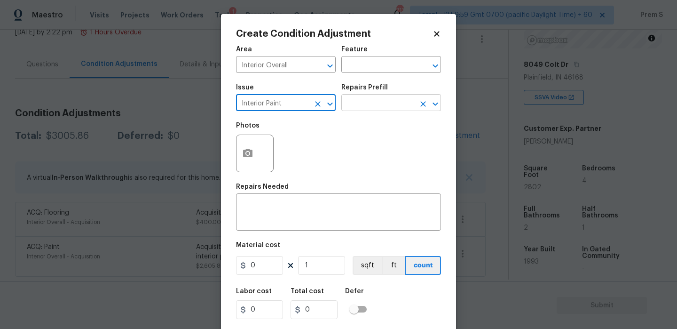
type input "Interior Paint"
click at [368, 108] on input "text" at bounding box center [377, 103] width 73 height 15
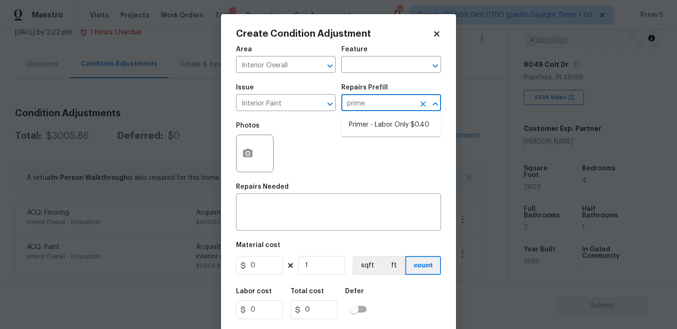
type input "primer"
click at [367, 127] on li "Primer - Labor Only $0.40" at bounding box center [391, 125] width 100 height 16
type input "Overall Paint"
type textarea "Interior primer - PRIMER PROVIDED BY OPENDOOR - All nails, screws, drywall anch…"
type input "0.4"
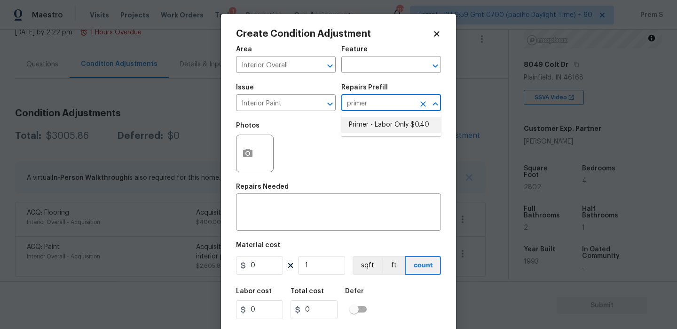
type input "0.4"
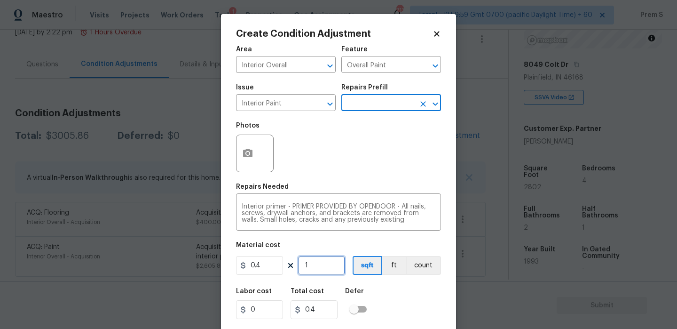
click at [320, 269] on input "1" at bounding box center [321, 265] width 47 height 19
type input "3"
type input "1.2"
type input "30"
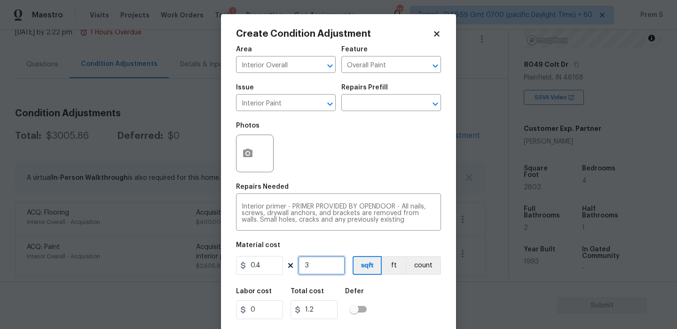
type input "12"
type input "300"
type input "120"
type input "300"
click at [425, 305] on div "Labor cost 0 Total cost 120 Defer" at bounding box center [338, 303] width 205 height 42
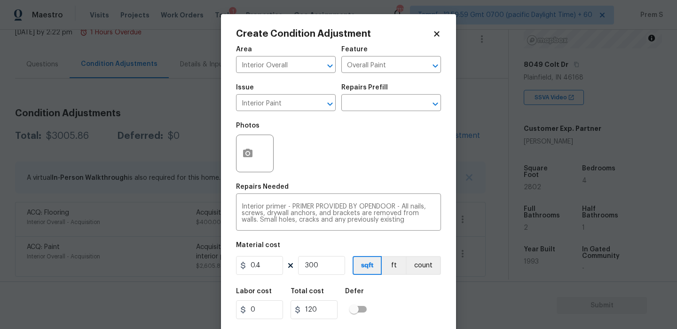
scroll to position [23, 0]
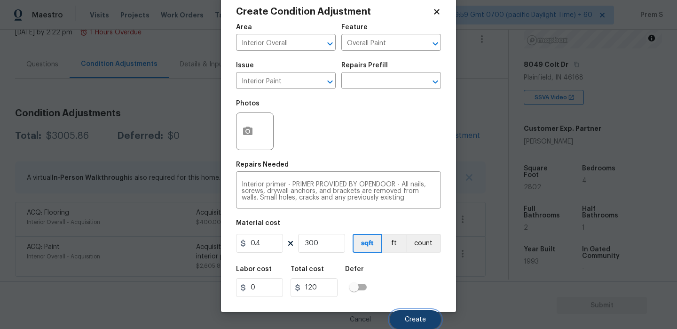
click at [421, 318] on span "Create" at bounding box center [415, 319] width 21 height 7
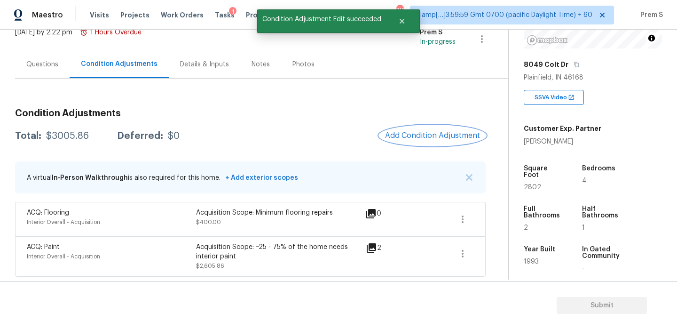
scroll to position [0, 0]
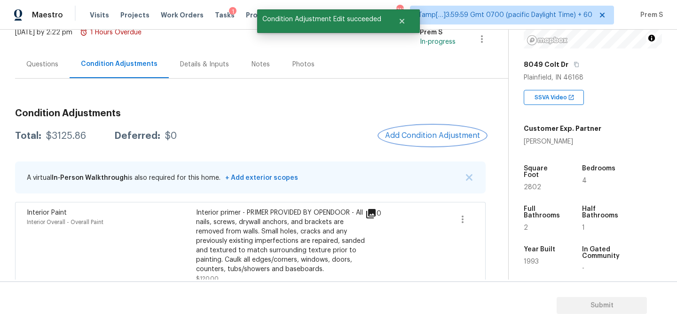
click at [421, 130] on button "Add Condition Adjustment" at bounding box center [432, 135] width 106 height 20
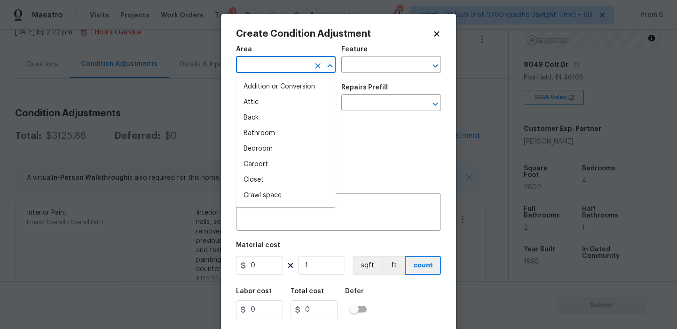
click at [290, 68] on input "text" at bounding box center [272, 65] width 73 height 15
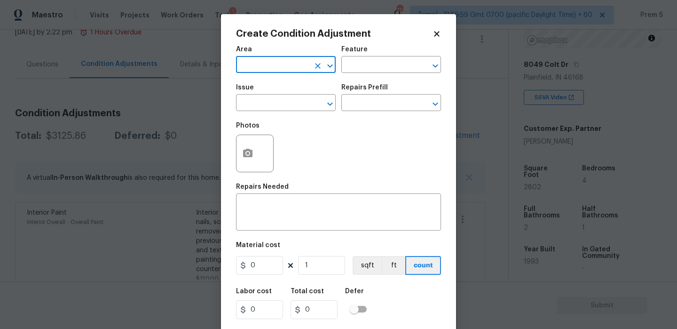
click at [290, 68] on input "text" at bounding box center [272, 65] width 73 height 15
click at [285, 105] on li "Interior Overall" at bounding box center [286, 102] width 100 height 16
type input "Interior Overall"
click at [285, 105] on input "text" at bounding box center [272, 103] width 73 height 15
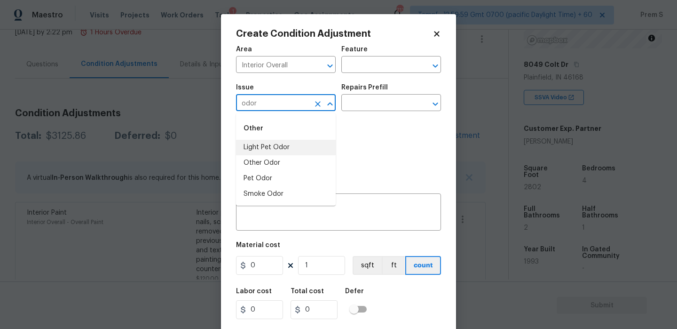
click at [292, 153] on li "Light Pet Odor" at bounding box center [286, 148] width 100 height 16
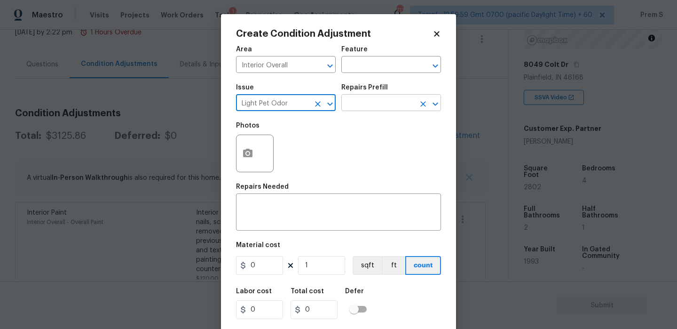
type input "Light Pet Odor"
click at [366, 102] on input "text" at bounding box center [377, 103] width 73 height 15
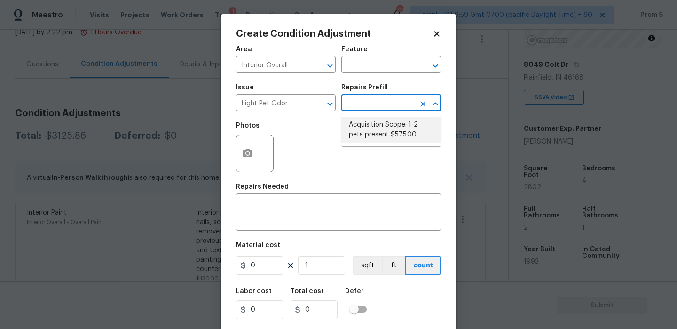
click at [368, 127] on li "Acquisition Scope: 1-2 pets present $575.00" at bounding box center [391, 129] width 100 height 25
type textarea "Acquisition Scope: 1-2 pets present"
type input "575"
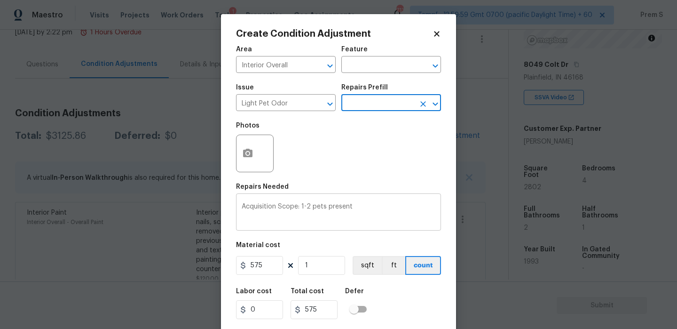
scroll to position [23, 0]
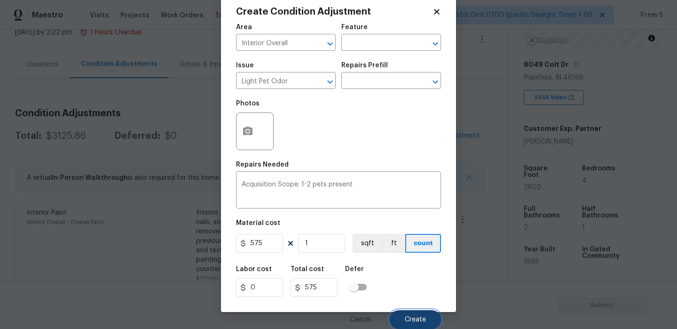
click at [407, 317] on span "Create" at bounding box center [415, 319] width 21 height 7
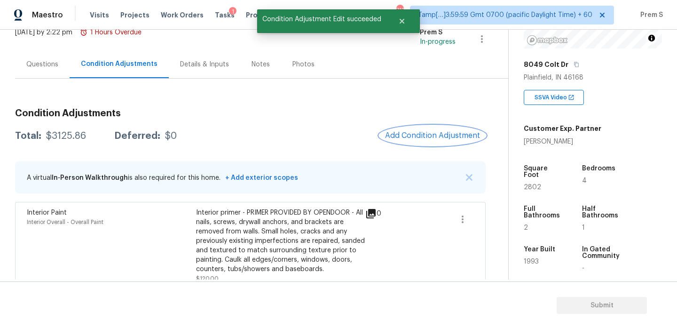
scroll to position [0, 0]
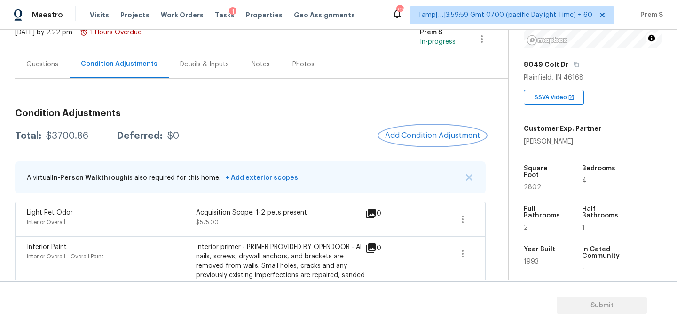
click at [434, 139] on span "Add Condition Adjustment" at bounding box center [432, 135] width 95 height 8
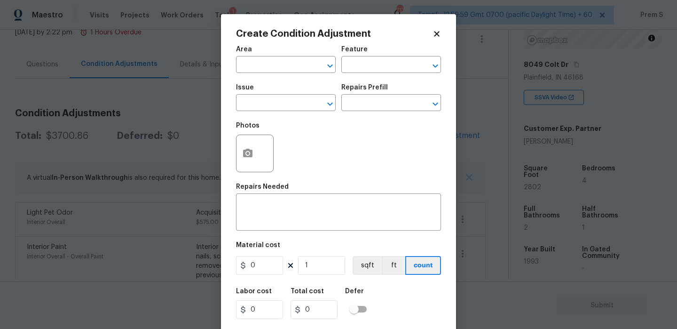
click at [305, 74] on span "Area ​" at bounding box center [286, 59] width 100 height 38
click at [301, 62] on input "text" at bounding box center [272, 65] width 73 height 15
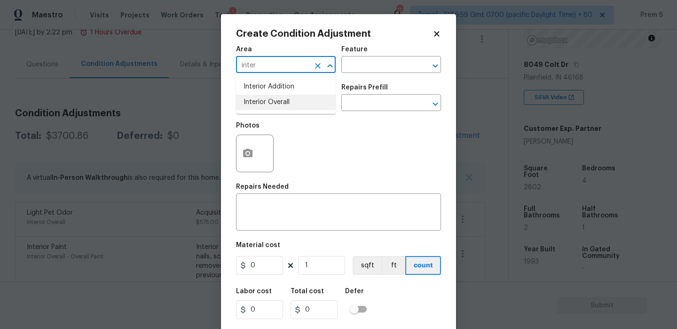
click at [298, 105] on li "Interior Overall" at bounding box center [286, 102] width 100 height 16
type input "Interior Overall"
click at [298, 105] on input "text" at bounding box center [272, 103] width 73 height 15
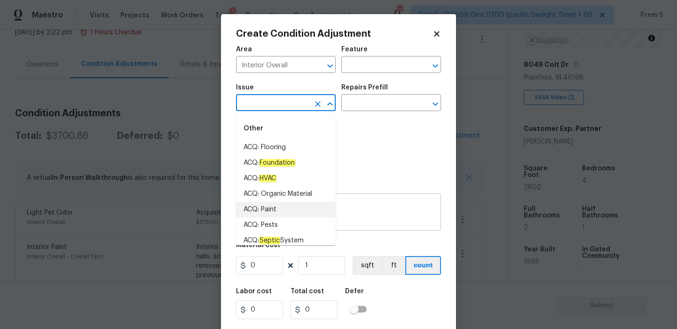
click at [373, 220] on textarea at bounding box center [339, 213] width 194 height 20
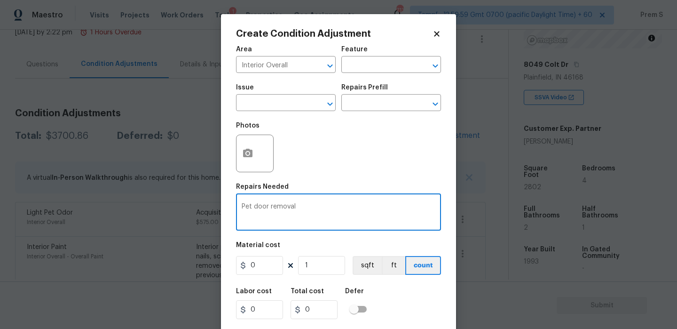
type textarea "Pet door removal"
click at [274, 270] on input "0" at bounding box center [259, 265] width 47 height 19
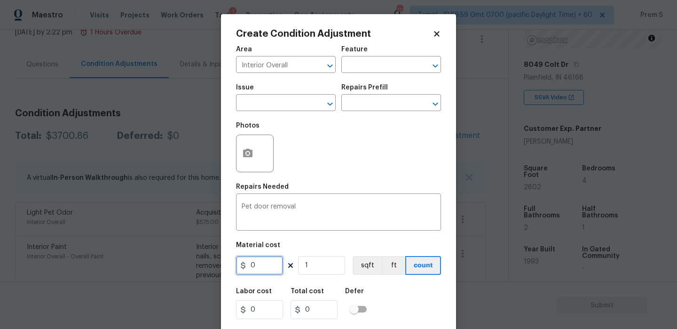
click at [274, 270] on input "0" at bounding box center [259, 265] width 47 height 19
type input "250"
click at [406, 308] on div "Labor cost 0 Total cost 250 Defer" at bounding box center [338, 303] width 205 height 42
click at [249, 157] on icon "button" at bounding box center [247, 153] width 9 height 8
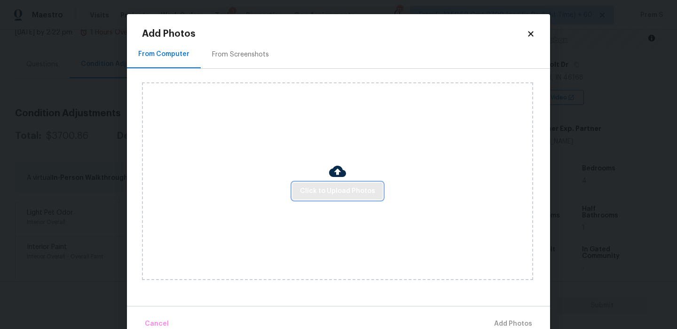
click at [318, 187] on span "Click to Upload Photos" at bounding box center [337, 191] width 75 height 12
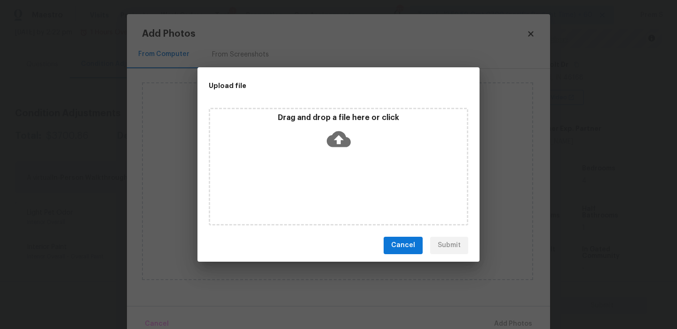
click at [339, 142] on icon at bounding box center [339, 139] width 24 height 24
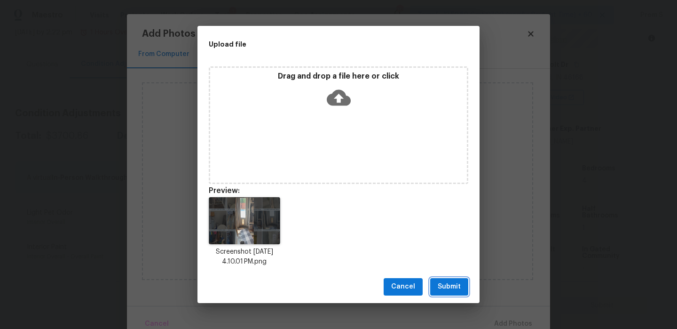
click at [464, 289] on button "Submit" at bounding box center [449, 286] width 38 height 17
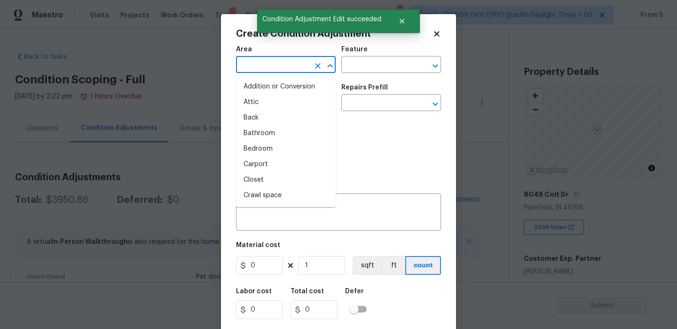
scroll to position [130, 0]
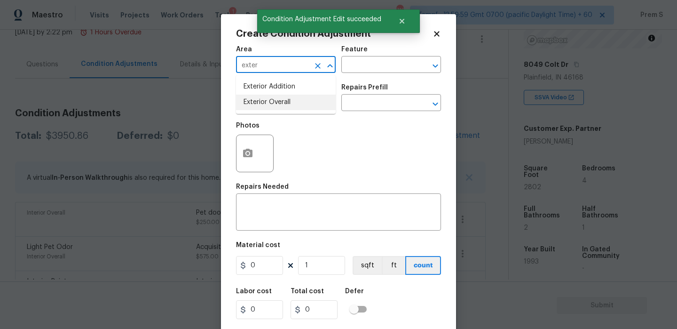
click at [253, 104] on li "Exterior Overall" at bounding box center [286, 102] width 100 height 16
type input "Exterior Overall"
click at [253, 104] on input "text" at bounding box center [272, 103] width 73 height 15
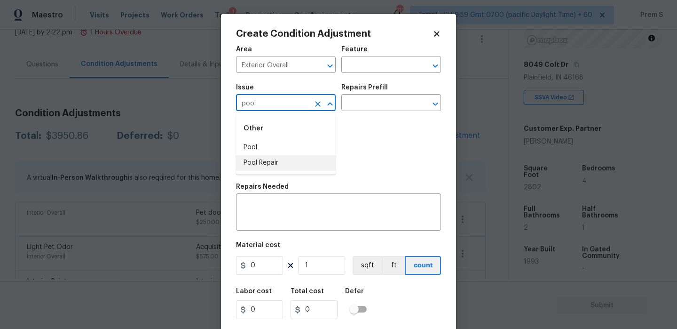
click at [271, 161] on li "Pool Repair" at bounding box center [286, 163] width 100 height 16
type input "Pool Repair"
click at [368, 105] on input "text" at bounding box center [377, 103] width 73 height 15
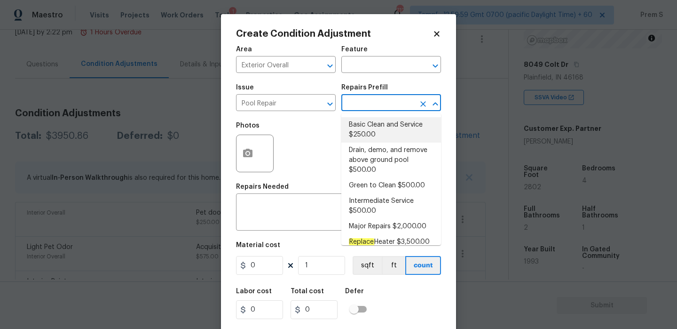
click at [375, 130] on li "Basic Clean and Service $250.00" at bounding box center [391, 129] width 100 height 25
type input "Pool"
type input "250"
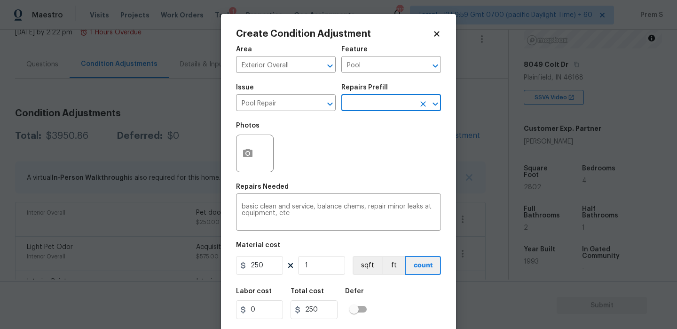
scroll to position [23, 0]
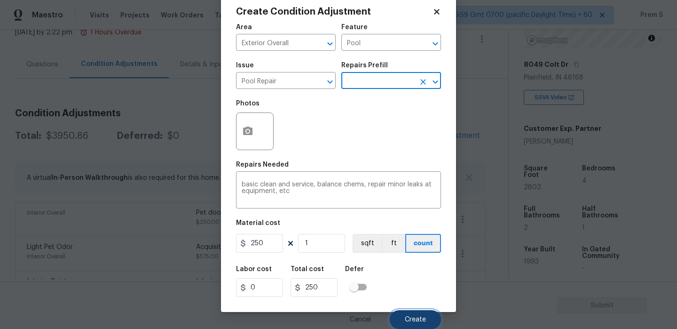
click at [420, 314] on button "Create" at bounding box center [415, 319] width 51 height 19
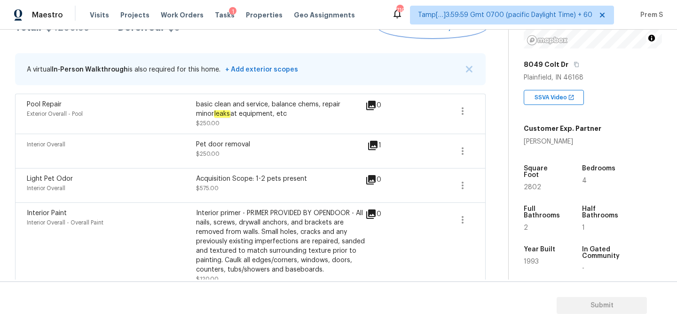
scroll to position [171, 0]
click at [442, 31] on span "Add Condition Adjustment" at bounding box center [432, 28] width 95 height 8
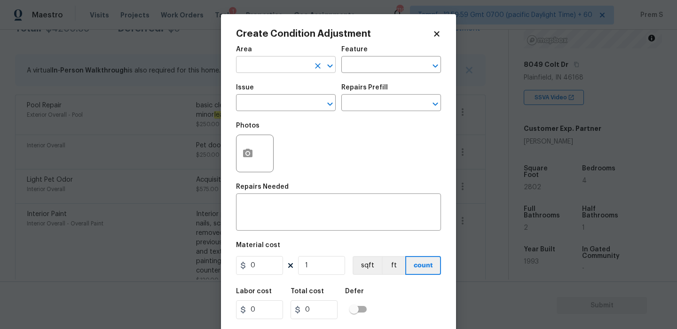
click at [293, 66] on input "text" at bounding box center [272, 65] width 73 height 15
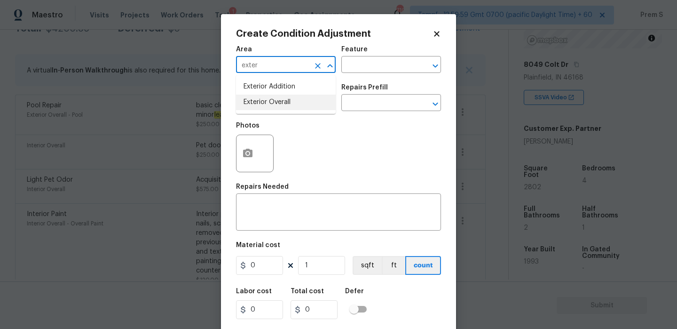
click at [289, 103] on li "Exterior Overall" at bounding box center [286, 102] width 100 height 16
type input "Exterior Overall"
click at [272, 206] on textarea at bounding box center [339, 213] width 194 height 20
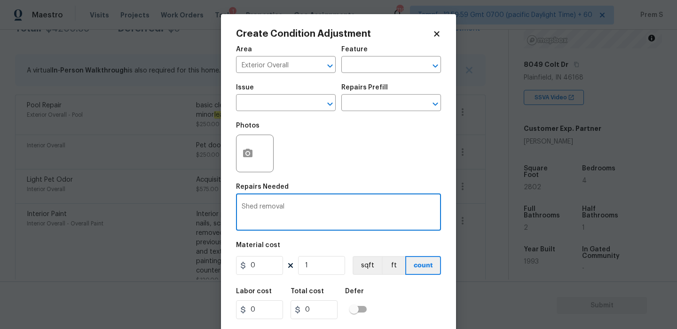
type textarea "Shed removal"
click at [257, 258] on input "0" at bounding box center [259, 265] width 47 height 19
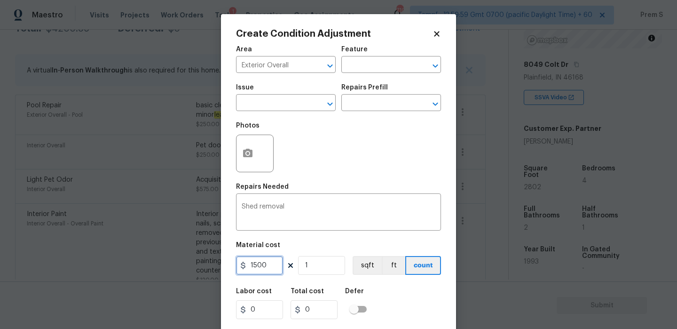
type input "1500"
click at [413, 290] on div "Labor cost 0 Total cost 1500 Defer" at bounding box center [338, 303] width 205 height 42
click at [251, 158] on icon "button" at bounding box center [247, 153] width 11 height 11
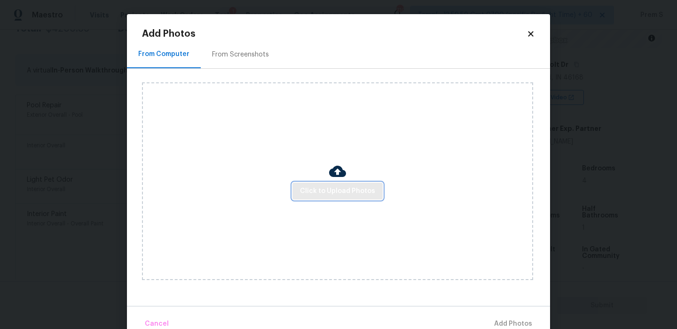
click at [348, 192] on span "Click to Upload Photos" at bounding box center [337, 191] width 75 height 12
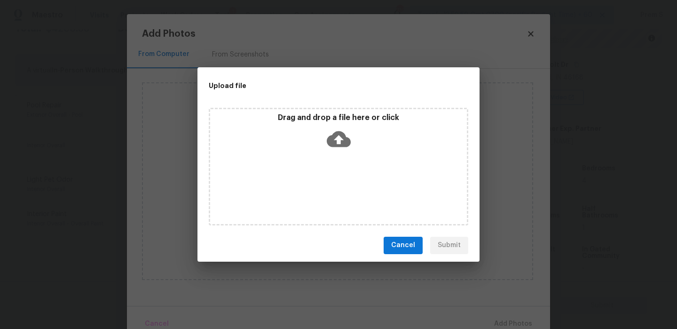
click at [338, 147] on icon at bounding box center [339, 139] width 24 height 24
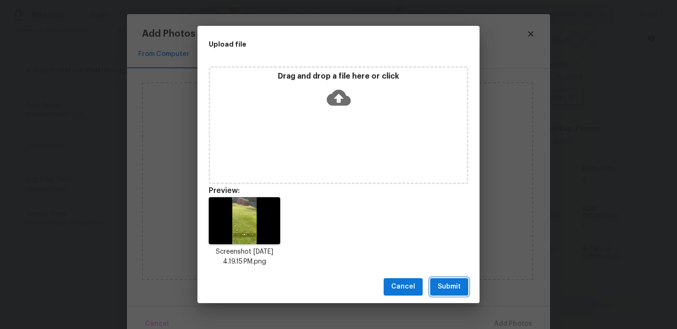
click at [447, 290] on span "Submit" at bounding box center [449, 287] width 23 height 12
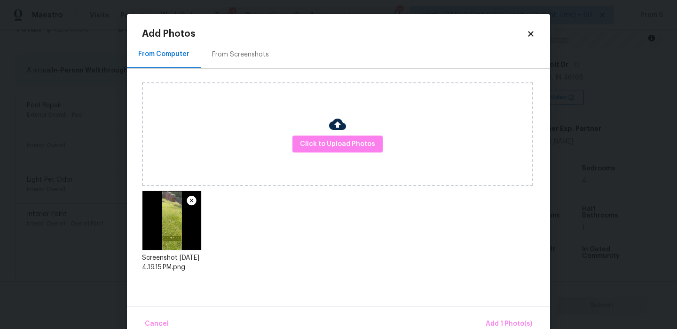
click at [503, 313] on div "Cancel Add 1 Photo(s)" at bounding box center [338, 320] width 423 height 28
click at [501, 317] on button "Add 1 Photo(s)" at bounding box center [509, 324] width 54 height 20
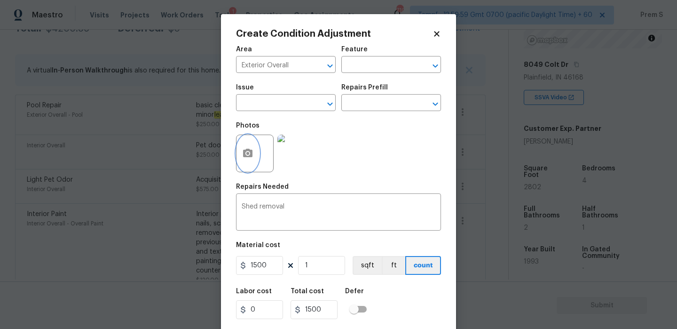
scroll to position [23, 0]
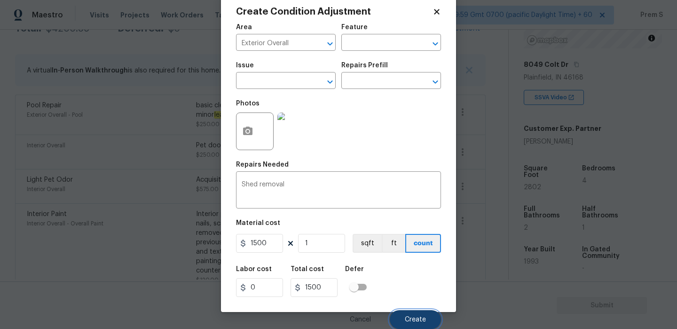
click at [404, 314] on button "Create" at bounding box center [415, 319] width 51 height 19
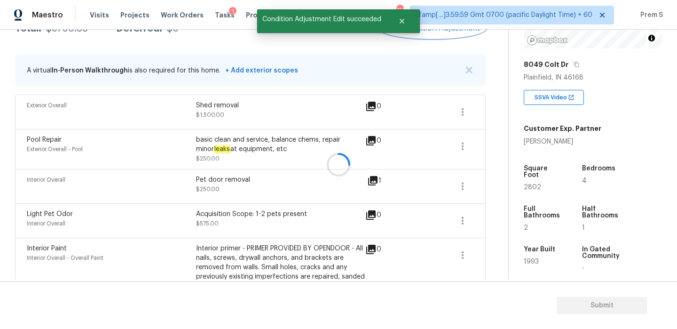
scroll to position [0, 0]
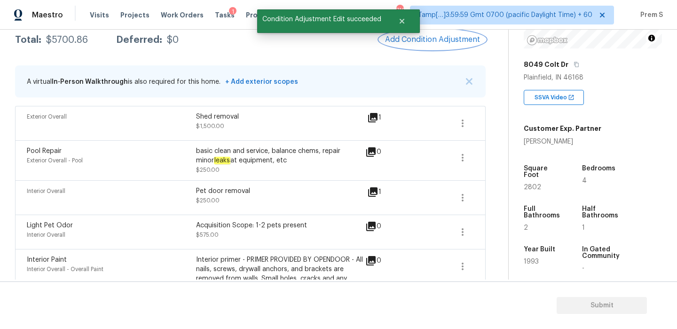
click at [438, 46] on button "Add Condition Adjustment" at bounding box center [432, 40] width 106 height 20
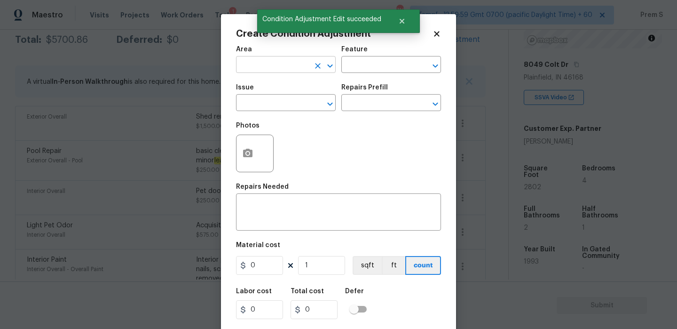
click at [255, 69] on input "text" at bounding box center [272, 65] width 73 height 15
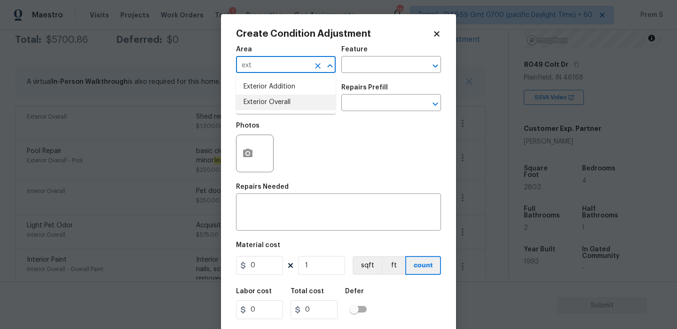
click at [263, 103] on li "Exterior Overall" at bounding box center [286, 102] width 100 height 16
type input "Exterior Overall"
click at [263, 103] on input "text" at bounding box center [272, 103] width 73 height 15
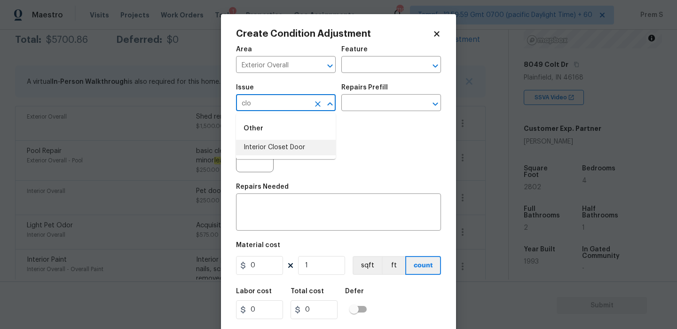
click at [306, 146] on li "Interior Closet Door" at bounding box center [286, 148] width 100 height 16
type input "Interior Closet Door"
click at [390, 101] on input "text" at bounding box center [377, 103] width 73 height 15
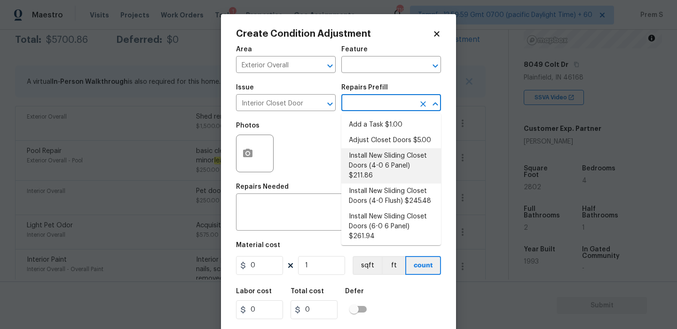
click at [413, 165] on li "Install New Sliding Closet Doors (4-0 6 Panel) $211.86" at bounding box center [391, 165] width 100 height 35
type input "Interior Door"
type textarea "Remove the existing door (if present). Install a new 4-0 bi-fold 6 panel interi…"
type input "211.86"
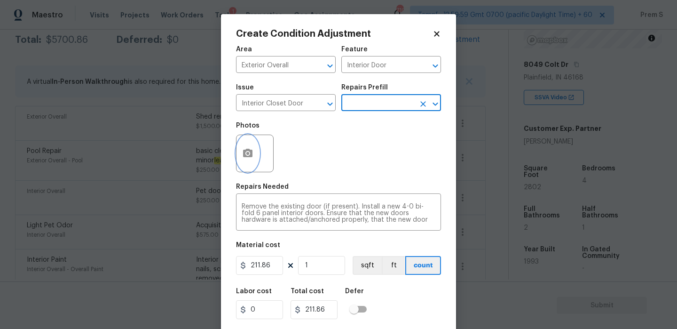
click at [251, 155] on icon "button" at bounding box center [247, 153] width 9 height 8
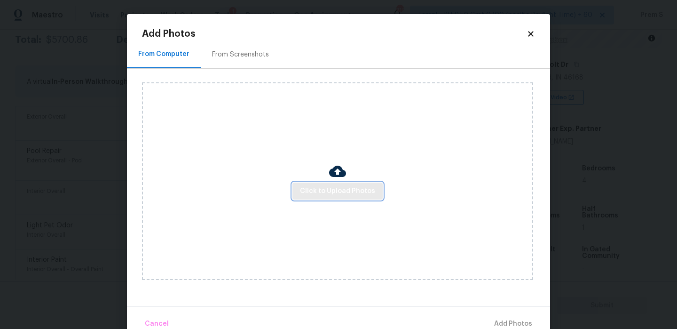
click at [318, 184] on button "Click to Upload Photos" at bounding box center [337, 190] width 90 height 17
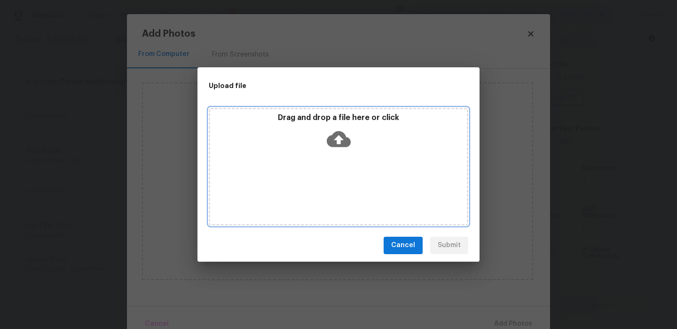
click at [340, 131] on icon at bounding box center [339, 139] width 24 height 16
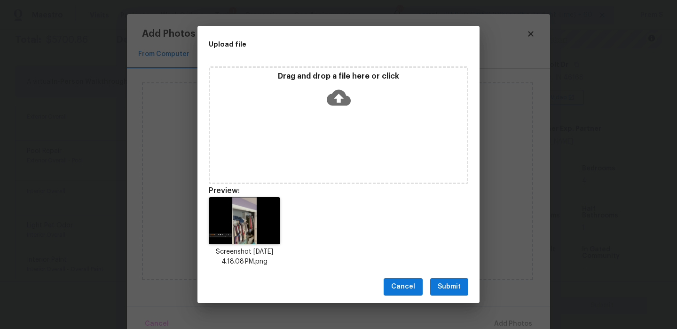
click at [444, 287] on span "Submit" at bounding box center [449, 287] width 23 height 12
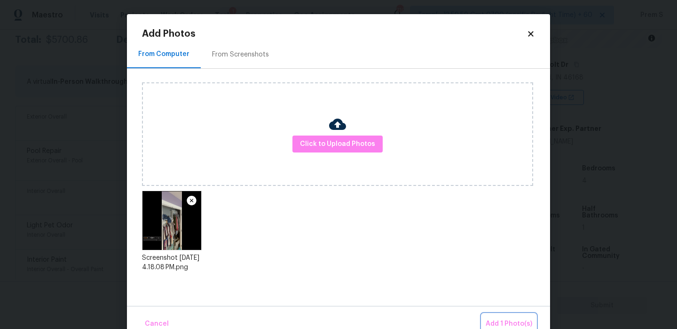
click at [509, 319] on span "Add 1 Photo(s)" at bounding box center [509, 324] width 47 height 12
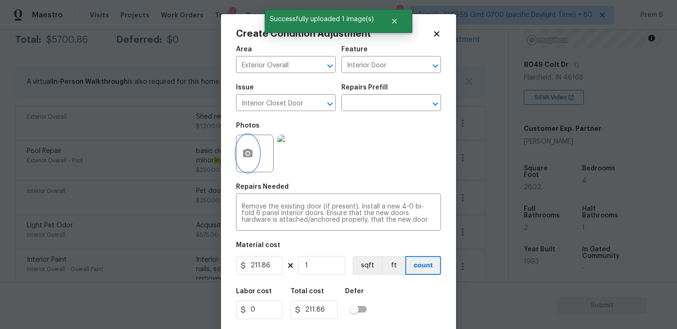
scroll to position [23, 0]
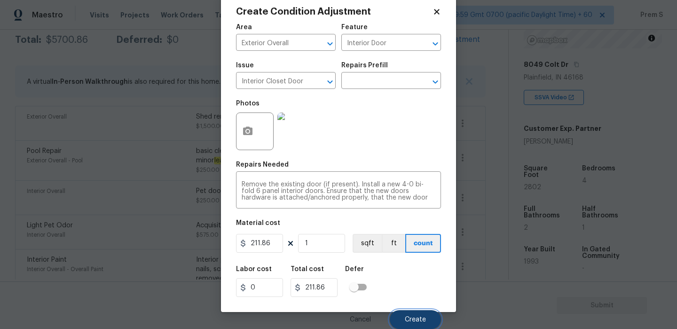
click at [425, 317] on span "Create" at bounding box center [415, 319] width 21 height 7
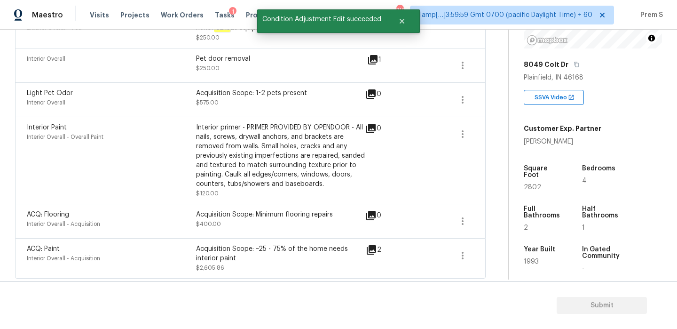
scroll to position [147, 0]
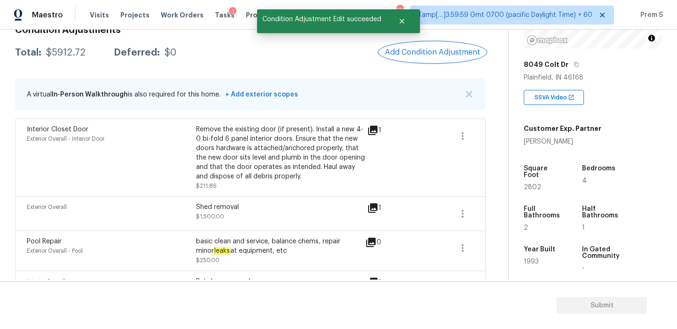
click at [447, 53] on span "Add Condition Adjustment" at bounding box center [432, 52] width 95 height 8
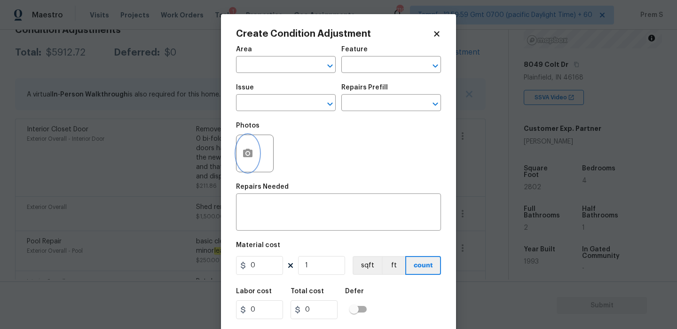
click at [251, 160] on button "button" at bounding box center [247, 153] width 23 height 37
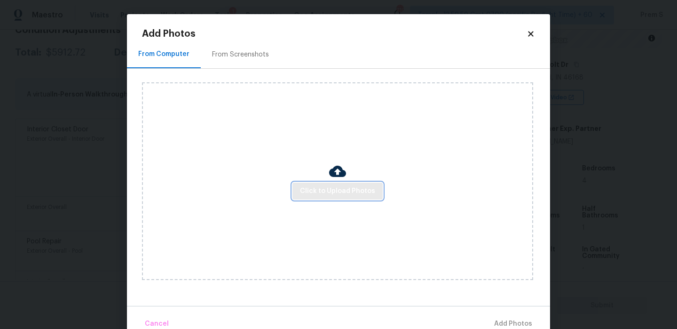
click at [335, 186] on span "Click to Upload Photos" at bounding box center [337, 191] width 75 height 12
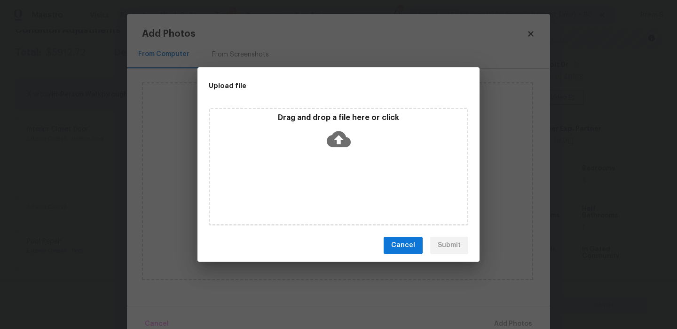
click at [339, 136] on icon at bounding box center [339, 139] width 24 height 24
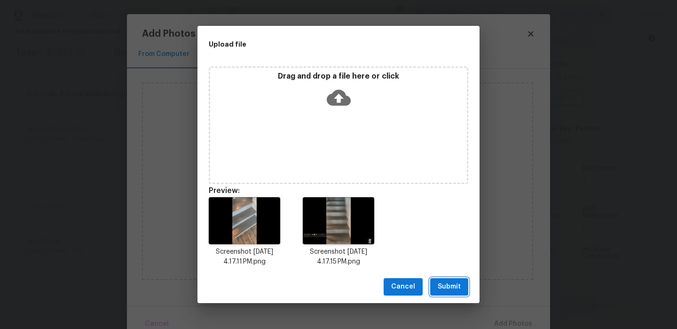
click at [462, 290] on button "Submit" at bounding box center [449, 286] width 38 height 17
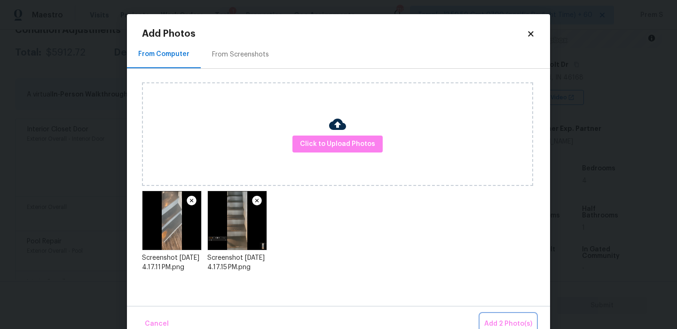
click at [499, 322] on span "Add 2 Photo(s)" at bounding box center [508, 324] width 48 height 12
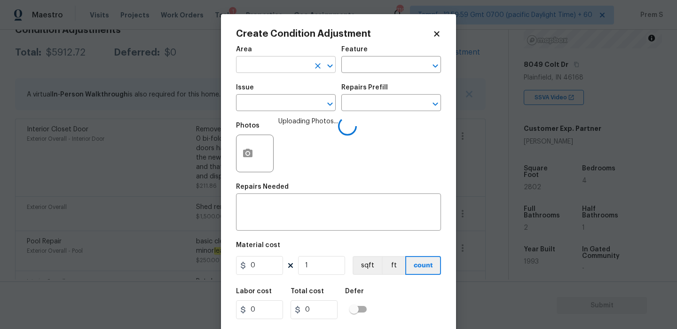
click at [293, 72] on input "text" at bounding box center [272, 65] width 73 height 15
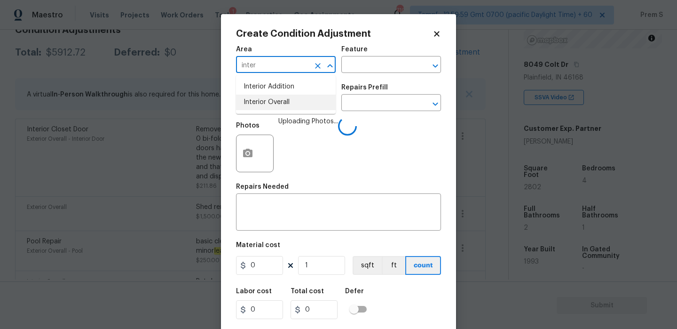
click at [290, 107] on li "Interior Overall" at bounding box center [286, 102] width 100 height 16
type input "Interior Overall"
click at [290, 107] on input "text" at bounding box center [272, 103] width 73 height 15
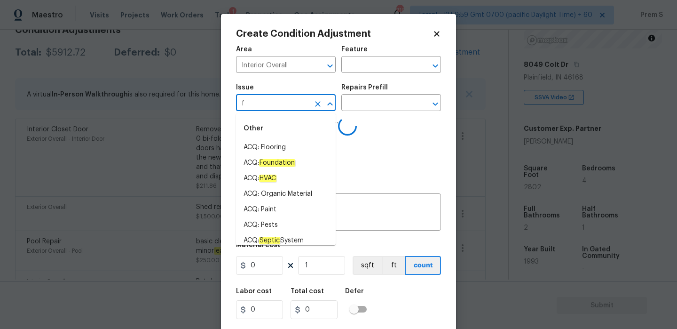
type input "fl"
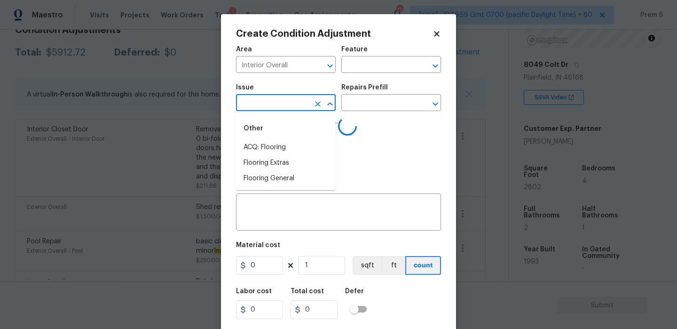
type input "o"
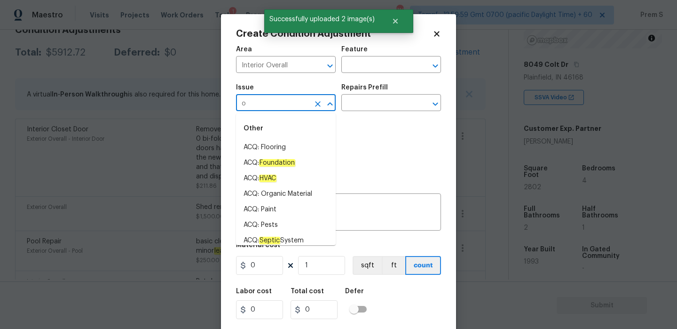
type input "or"
click at [299, 148] on li "ACQ: Flooring" at bounding box center [286, 148] width 100 height 16
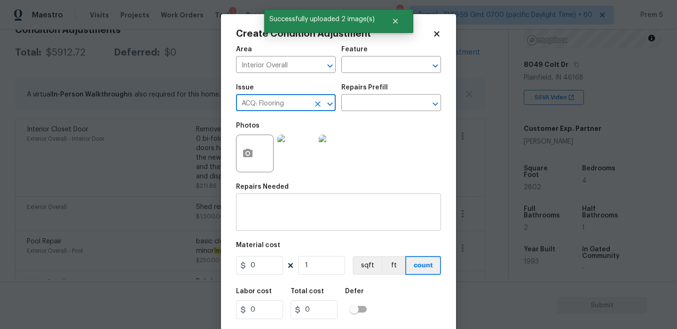
type input "ACQ: Flooring"
click at [296, 223] on div "x ​" at bounding box center [338, 213] width 205 height 35
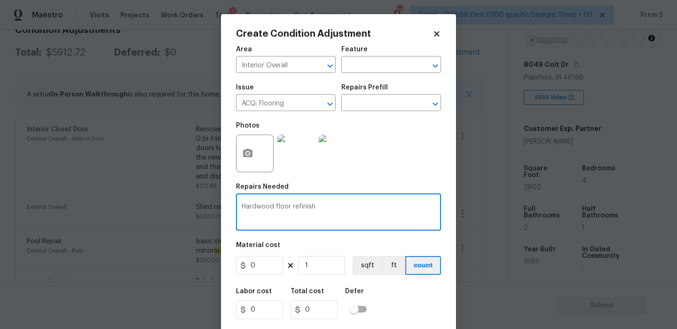
type textarea "Hardwood floor refinish"
click at [274, 268] on input "0" at bounding box center [259, 265] width 47 height 19
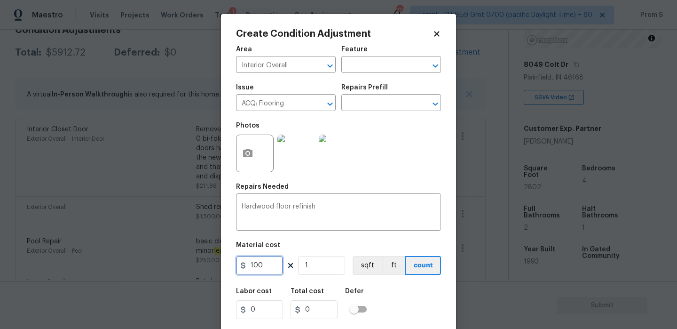
click at [258, 270] on input "100" at bounding box center [259, 265] width 47 height 19
type input "5"
click at [314, 266] on input "1" at bounding box center [321, 265] width 47 height 19
type input "5"
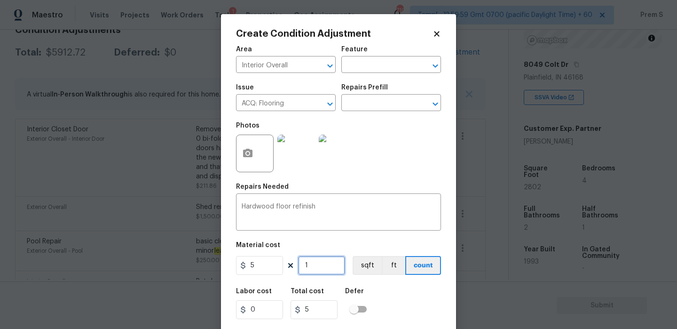
type input "10"
type input "50"
type input "100"
type input "500"
type input "100"
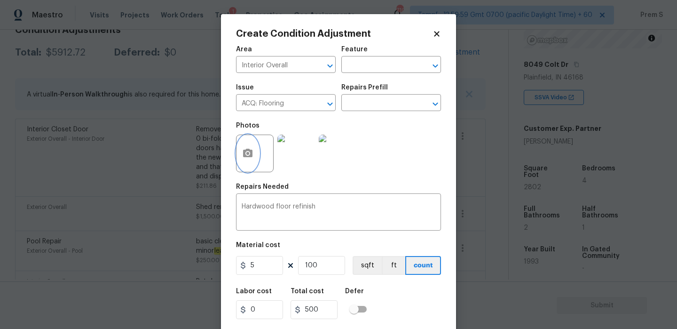
click at [248, 151] on icon "button" at bounding box center [247, 153] width 9 height 8
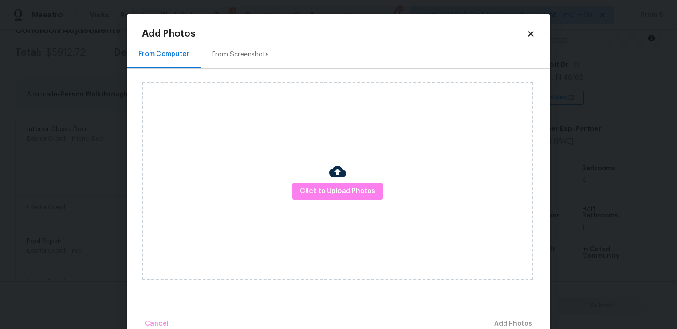
click at [533, 36] on icon at bounding box center [530, 34] width 8 height 8
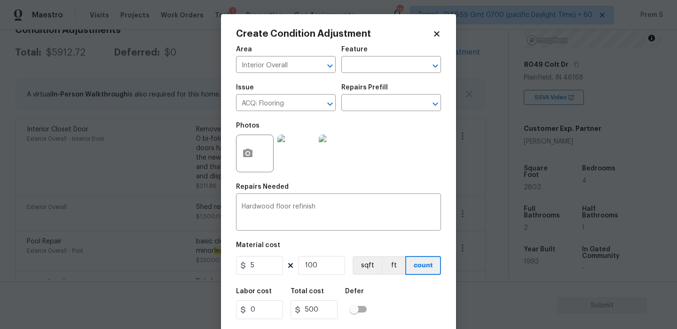
click at [401, 313] on div "Labor cost 0 Total cost 500 Defer" at bounding box center [338, 303] width 205 height 42
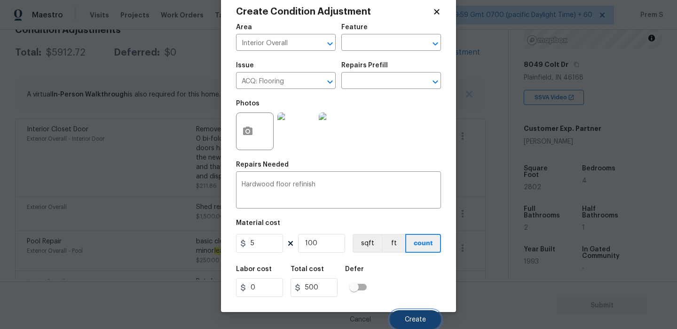
click at [415, 318] on span "Create" at bounding box center [415, 319] width 21 height 7
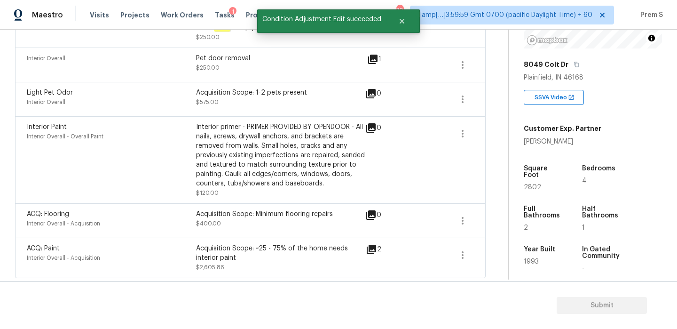
scroll to position [132, 0]
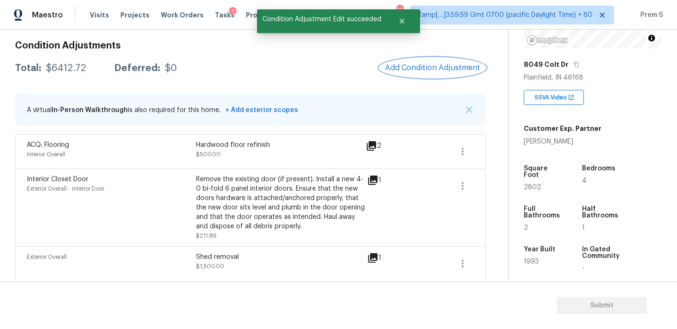
click at [429, 72] on button "Add Condition Adjustment" at bounding box center [432, 68] width 106 height 20
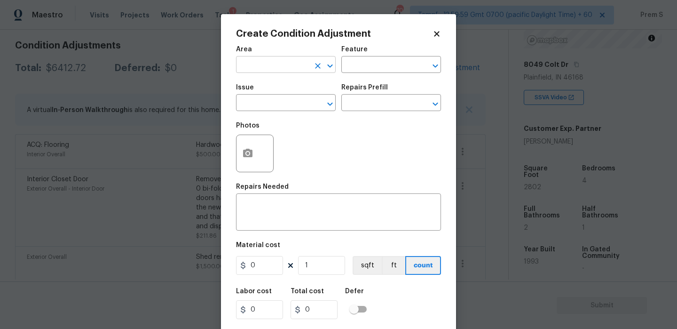
click at [279, 69] on input "text" at bounding box center [272, 65] width 73 height 15
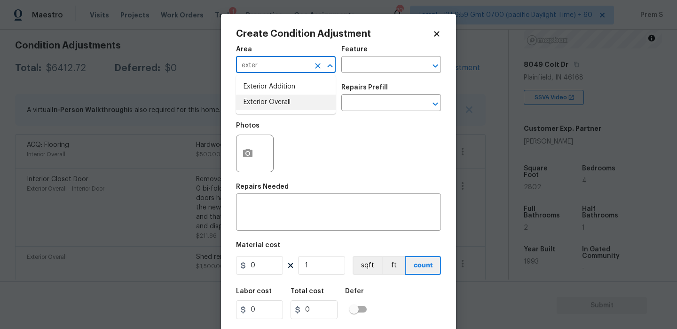
click at [274, 110] on ul "Exterior Addition Exterior Overall" at bounding box center [286, 94] width 100 height 39
click at [278, 109] on li "Exterior Overall" at bounding box center [286, 102] width 100 height 16
type input "Exterior Overall"
click at [278, 109] on input "text" at bounding box center [272, 103] width 73 height 15
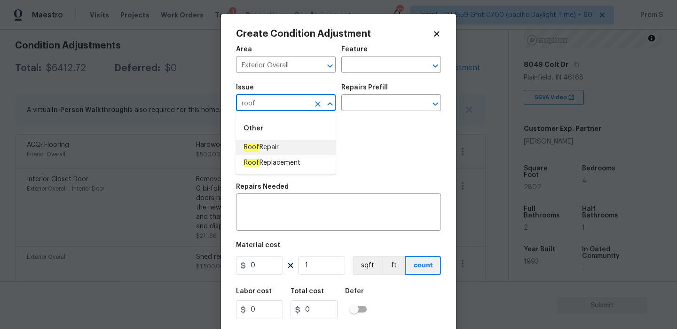
click at [301, 143] on li "Roof Repair" at bounding box center [286, 148] width 100 height 16
type input "Roof Repair"
click at [280, 201] on div "x ​" at bounding box center [338, 213] width 205 height 35
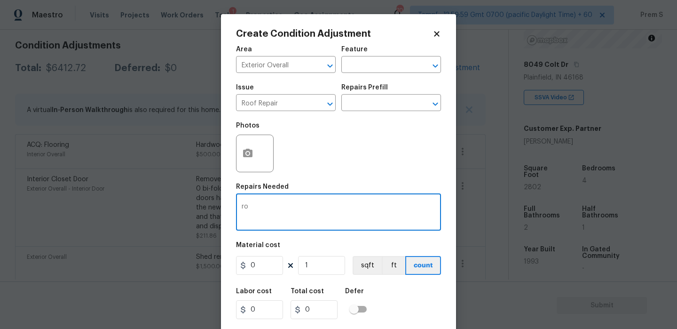
type textarea "r"
type textarea "Roof repairs"
click at [258, 265] on input "0" at bounding box center [259, 265] width 47 height 19
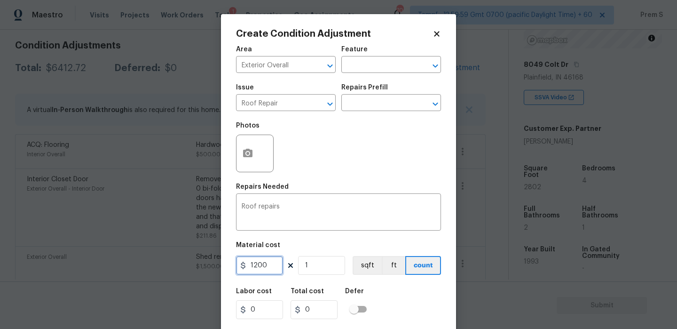
type input "1200"
click at [412, 323] on div "Labor cost 0 Total cost 0 Defer" at bounding box center [338, 303] width 205 height 42
type input "1200"
click at [247, 156] on icon "button" at bounding box center [247, 153] width 9 height 8
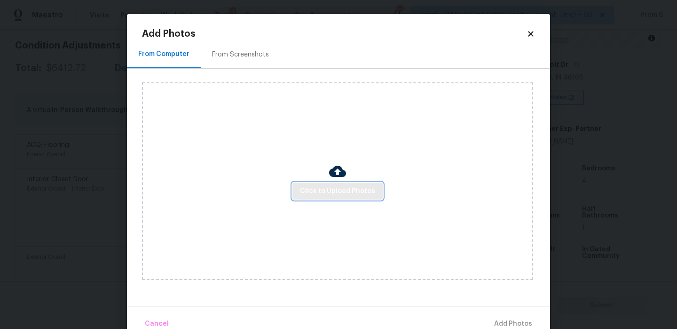
click at [308, 192] on span "Click to Upload Photos" at bounding box center [337, 191] width 75 height 12
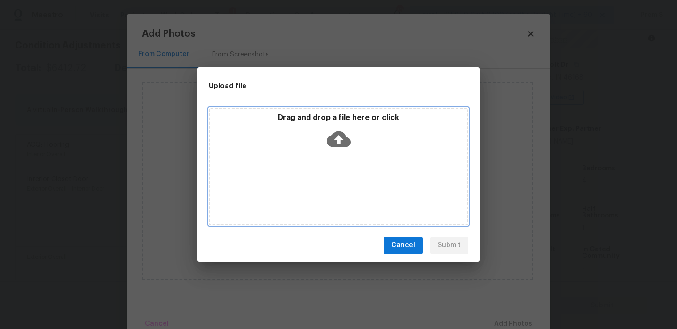
click at [343, 139] on icon at bounding box center [339, 139] width 24 height 24
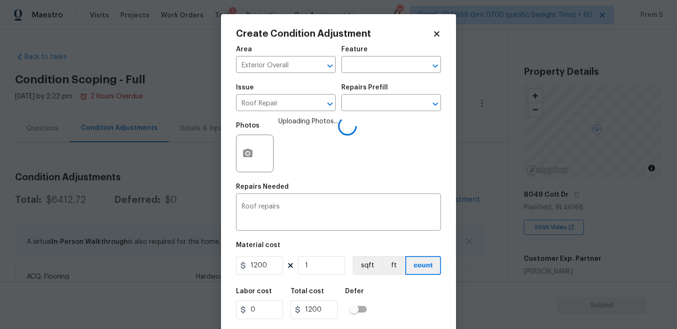
scroll to position [23, 0]
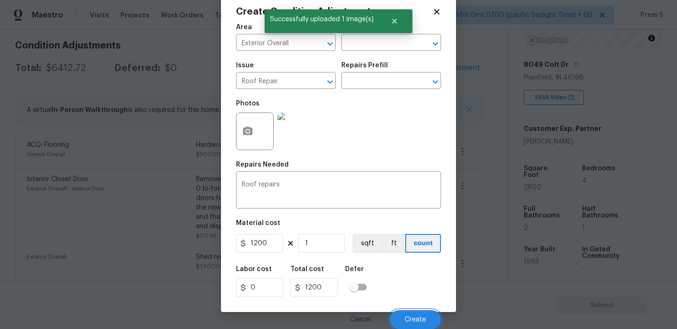
click at [417, 319] on span "Create" at bounding box center [415, 319] width 21 height 7
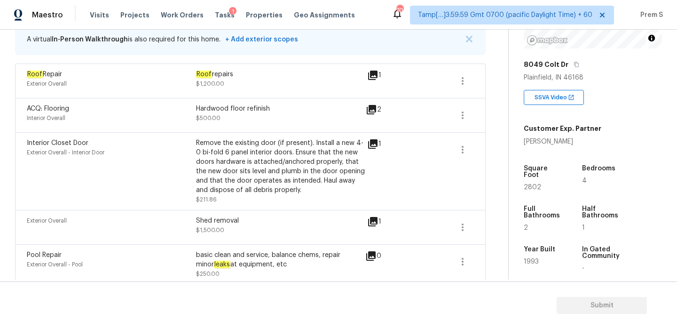
scroll to position [63, 0]
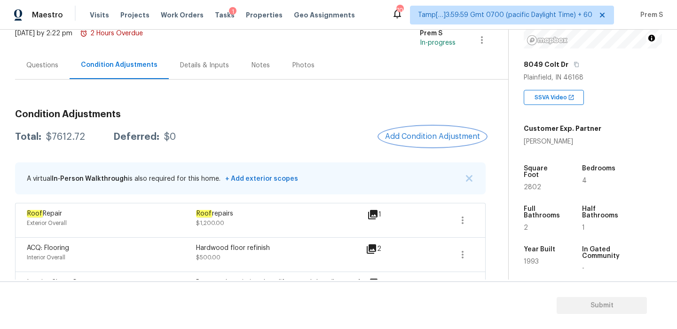
click at [408, 142] on button "Add Condition Adjustment" at bounding box center [432, 136] width 106 height 20
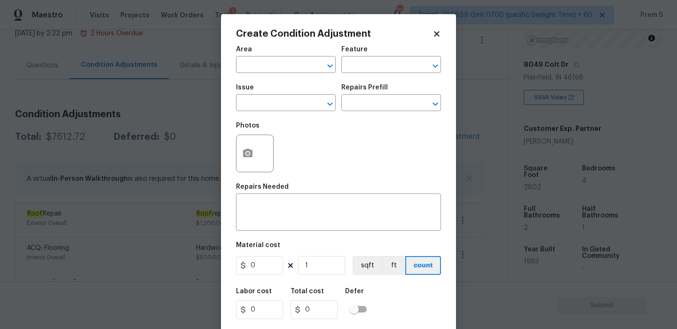
click at [287, 56] on div "Area" at bounding box center [286, 52] width 100 height 12
click at [284, 61] on input "text" at bounding box center [272, 65] width 73 height 15
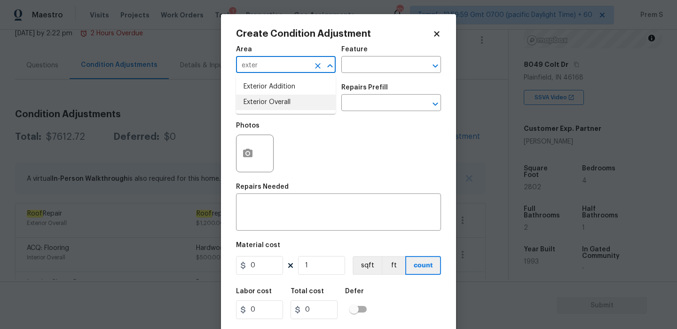
click at [288, 105] on li "Exterior Overall" at bounding box center [286, 102] width 100 height 16
type input "Exterior Overall"
click at [288, 105] on input "text" at bounding box center [272, 103] width 73 height 15
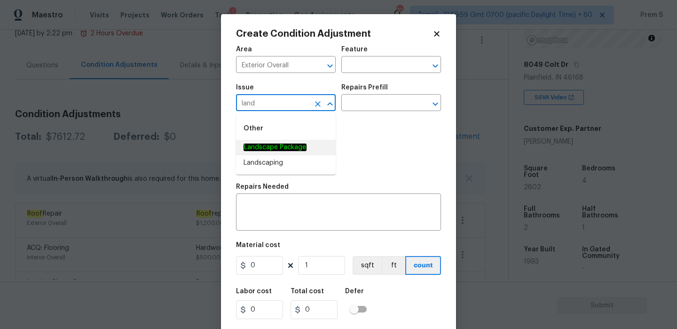
click at [290, 146] on em "Landscape Package" at bounding box center [274, 147] width 63 height 8
type input "Landscape Package"
click at [373, 107] on input "text" at bounding box center [377, 103] width 73 height 15
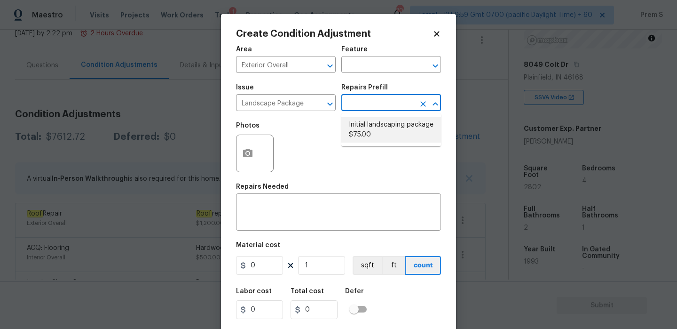
click at [373, 133] on li "Initial landscaping package $75.00" at bounding box center [391, 129] width 100 height 25
type input "Home Readiness Packages"
type textarea "Mowing of grass up to 6" in height. Mow, edge along driveways & sidewalks, trim…"
type input "75"
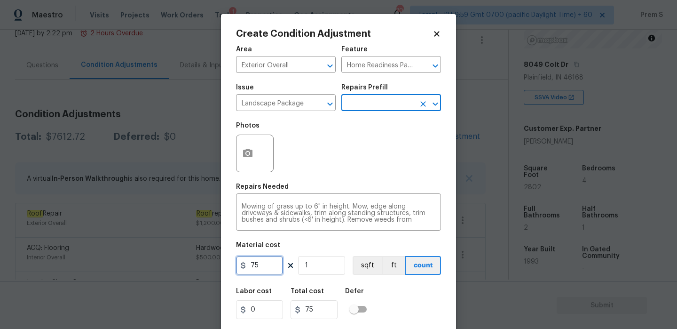
click at [263, 268] on input "75" at bounding box center [259, 265] width 47 height 19
type input "300"
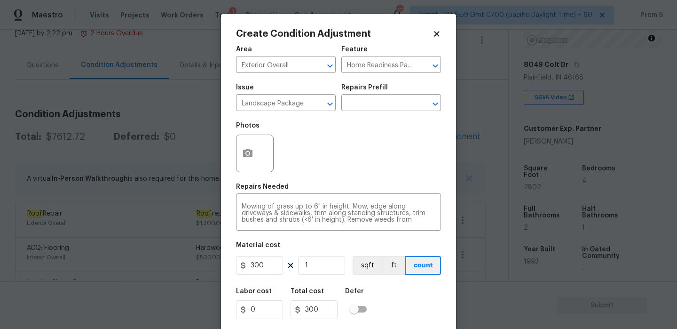
scroll to position [23, 0]
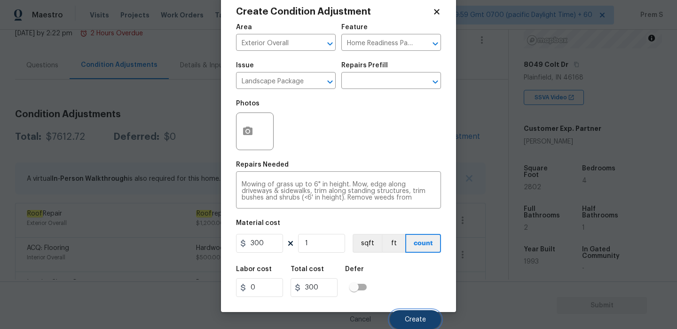
click at [418, 320] on span "Create" at bounding box center [415, 319] width 21 height 7
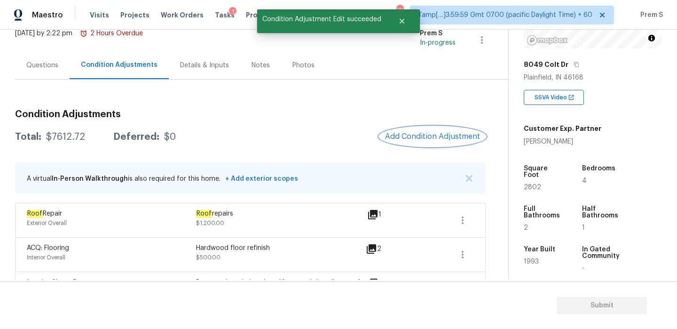
scroll to position [0, 0]
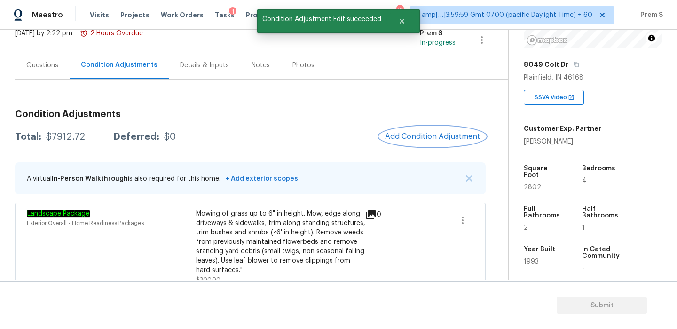
click at [407, 134] on span "Add Condition Adjustment" at bounding box center [432, 136] width 95 height 8
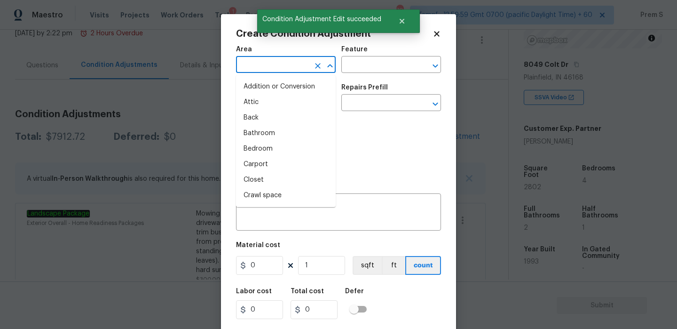
click at [269, 60] on input "text" at bounding box center [272, 65] width 73 height 15
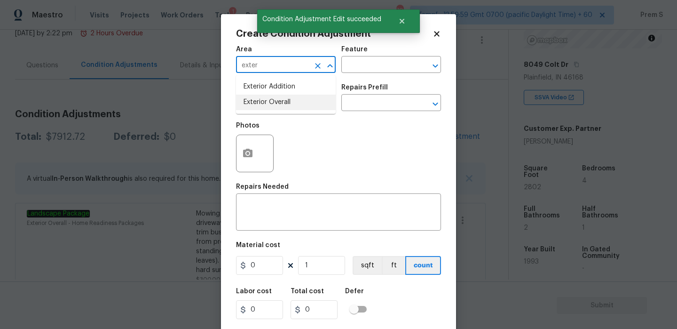
click at [269, 106] on li "Exterior Overall" at bounding box center [286, 102] width 100 height 16
type input "Exterior Overall"
click at [269, 106] on input "text" at bounding box center [272, 103] width 73 height 15
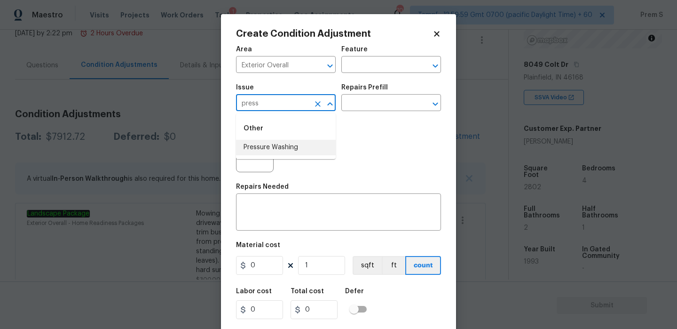
click at [278, 151] on li "Pressure Washing" at bounding box center [286, 148] width 100 height 16
type input "Pressure Washing"
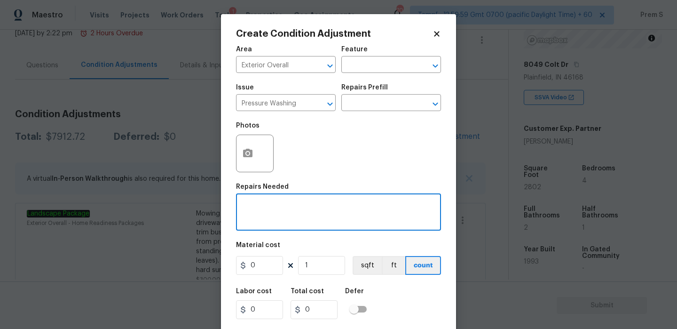
click at [256, 220] on textarea at bounding box center [339, 213] width 194 height 20
type textarea "Pressure wash"
click at [257, 263] on input "0" at bounding box center [259, 265] width 47 height 19
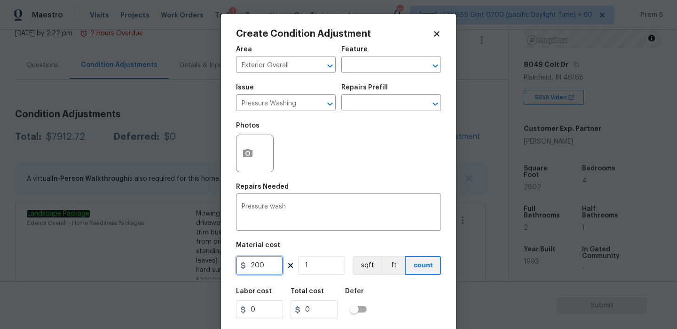
type input "200"
click at [415, 315] on div "Labor cost 0 Total cost 0 Defer" at bounding box center [338, 303] width 205 height 42
type input "200"
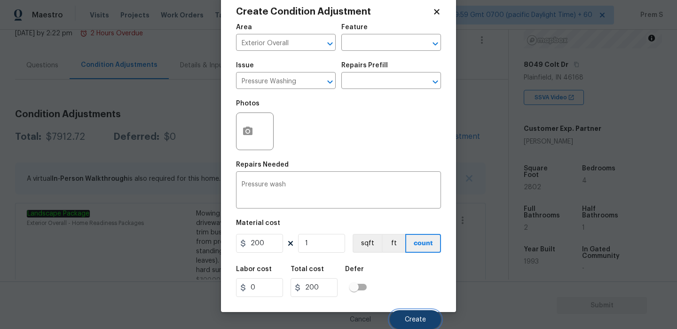
click at [417, 316] on span "Create" at bounding box center [415, 319] width 21 height 7
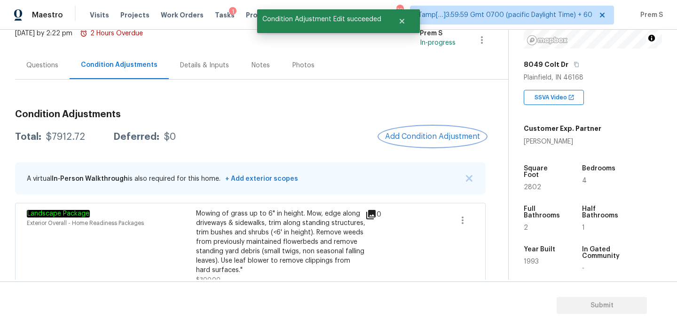
scroll to position [0, 0]
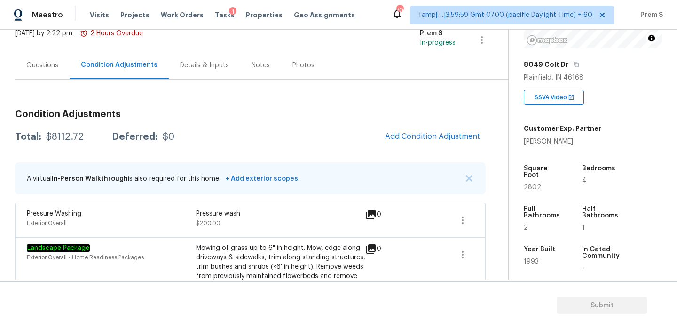
click at [56, 71] on div "Questions" at bounding box center [42, 65] width 55 height 28
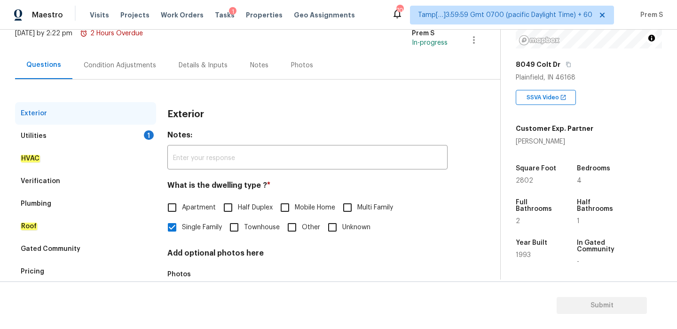
click at [148, 131] on div "1" at bounding box center [149, 134] width 10 height 9
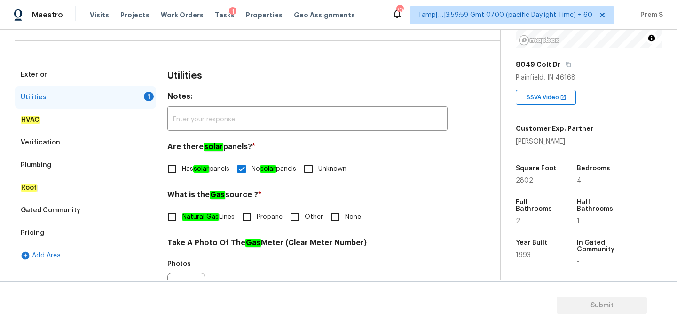
scroll to position [141, 0]
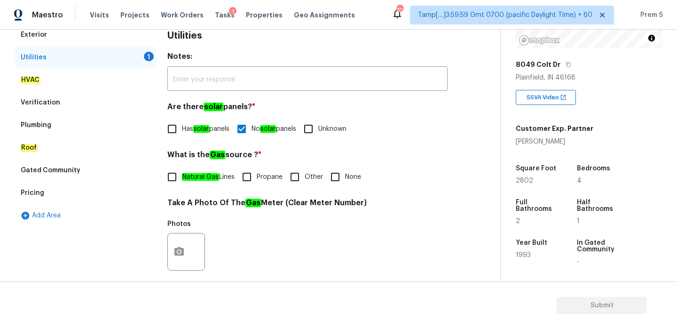
click at [313, 176] on span "Other" at bounding box center [314, 177] width 18 height 10
click at [305, 176] on input "Other" at bounding box center [295, 177] width 20 height 20
checkbox input "true"
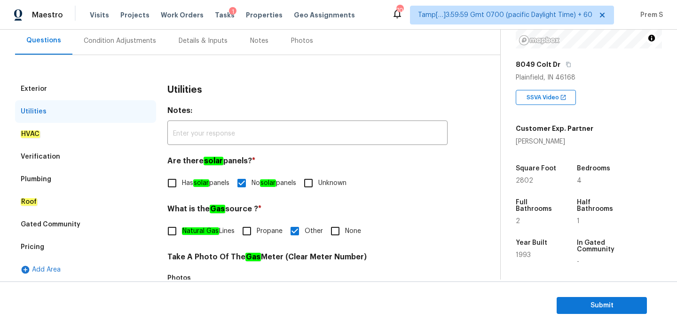
scroll to position [21, 0]
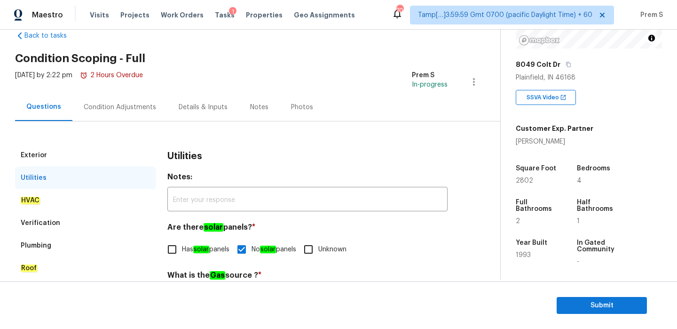
click at [127, 106] on div "Condition Adjustments" at bounding box center [120, 106] width 72 height 9
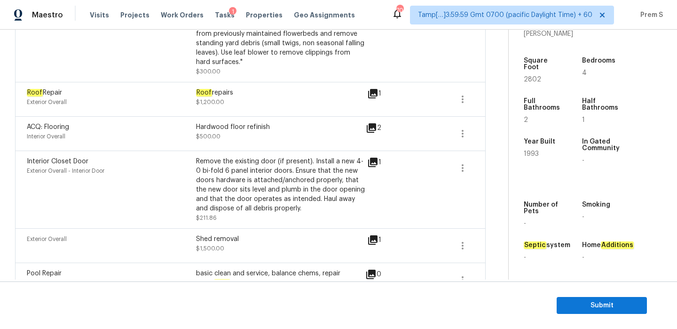
scroll to position [562, 0]
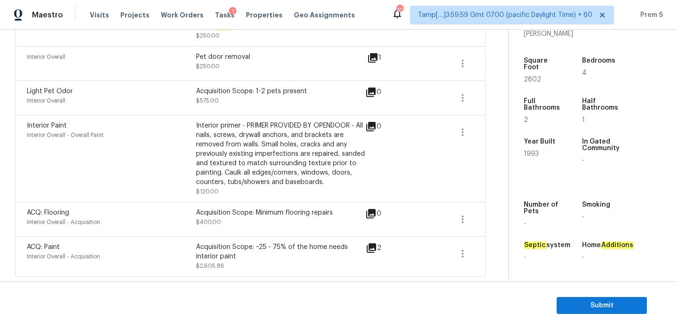
click at [479, 233] on div "ACQ: Flooring Interior Overall - Acquisition Acquisition Scope: Minimum floorin…" at bounding box center [250, 219] width 470 height 34
click at [591, 302] on span "Submit" at bounding box center [601, 305] width 75 height 12
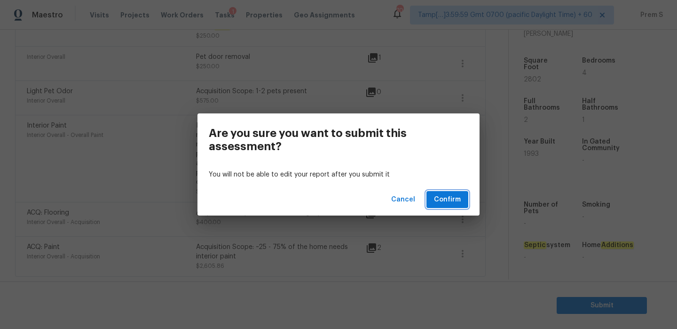
click at [456, 196] on span "Confirm" at bounding box center [447, 200] width 27 height 12
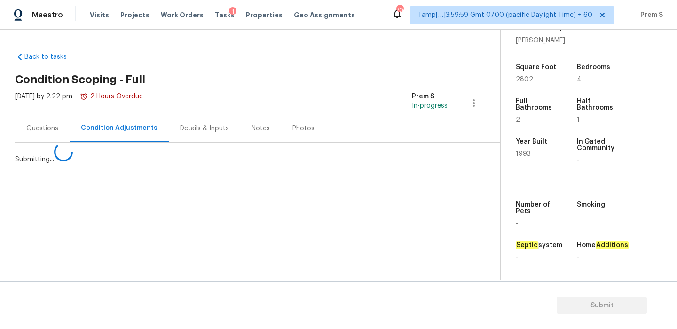
scroll to position [0, 0]
